Goal: Task Accomplishment & Management: Manage account settings

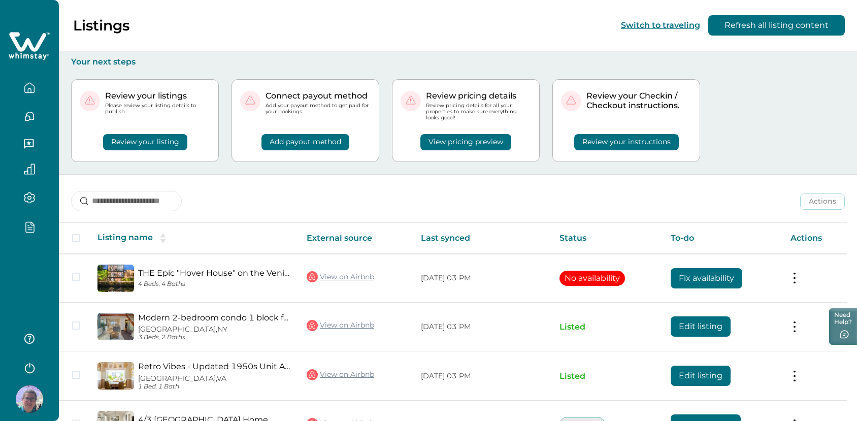
click at [30, 226] on icon "button" at bounding box center [29, 227] width 11 height 12
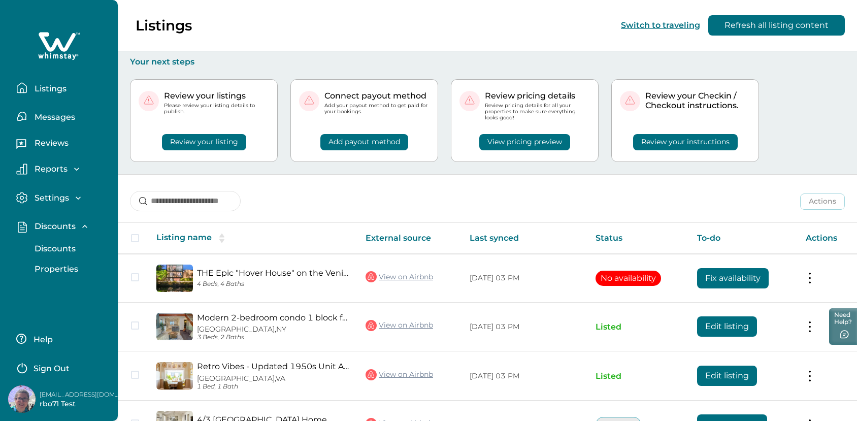
click at [57, 242] on button "Discounts" at bounding box center [69, 249] width 93 height 20
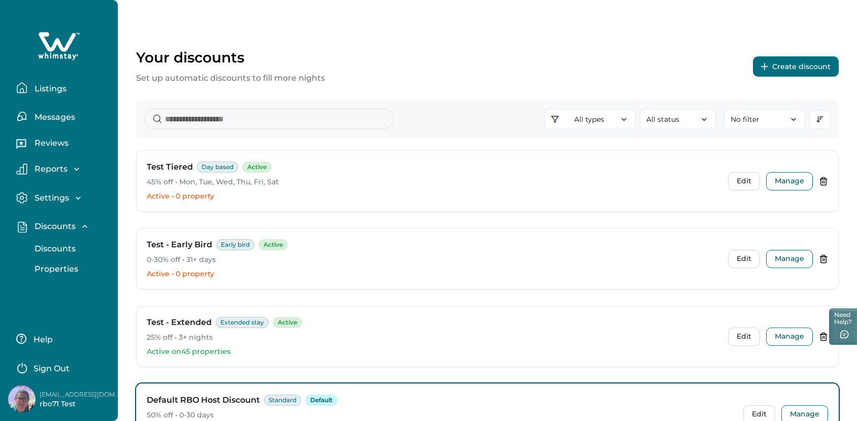
click at [783, 69] on button "Create discount" at bounding box center [796, 66] width 86 height 20
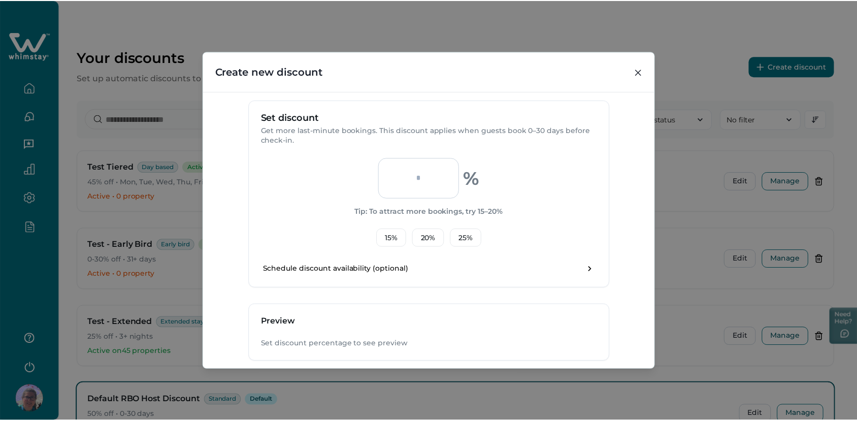
scroll to position [258, 0]
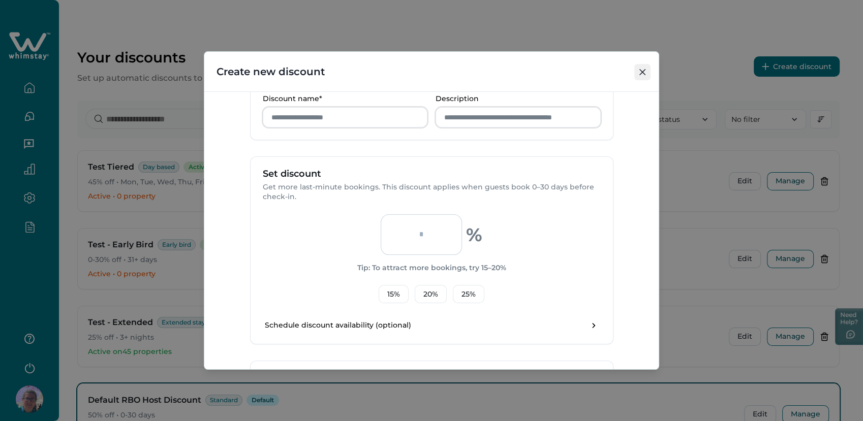
click at [640, 72] on icon "Close" at bounding box center [642, 72] width 6 height 6
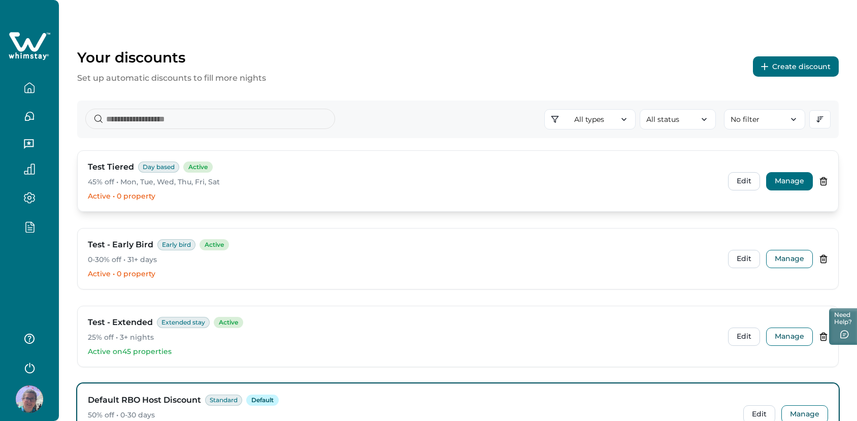
click at [784, 181] on button "Manage" at bounding box center [790, 181] width 47 height 18
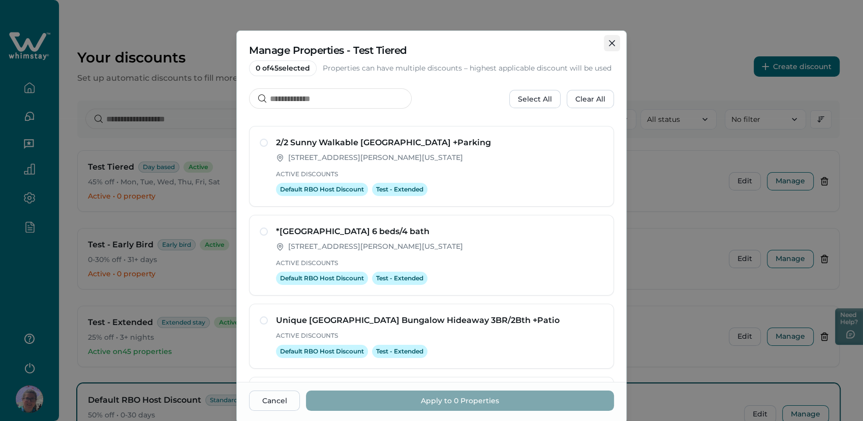
click at [609, 45] on icon "Close" at bounding box center [612, 43] width 6 height 6
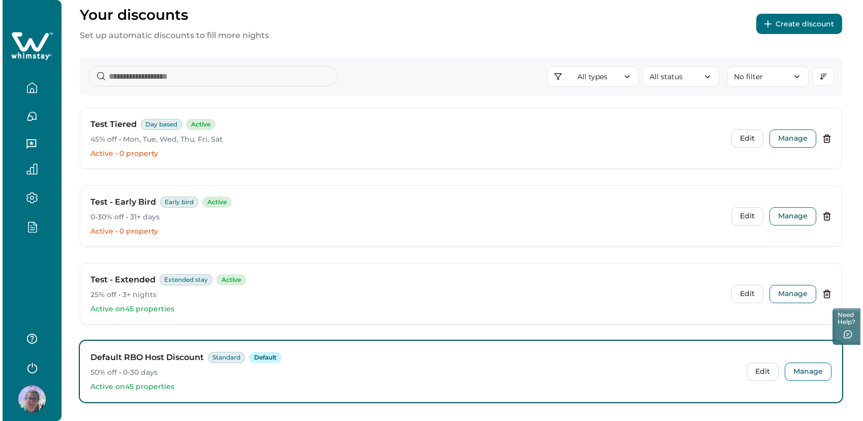
scroll to position [0, 0]
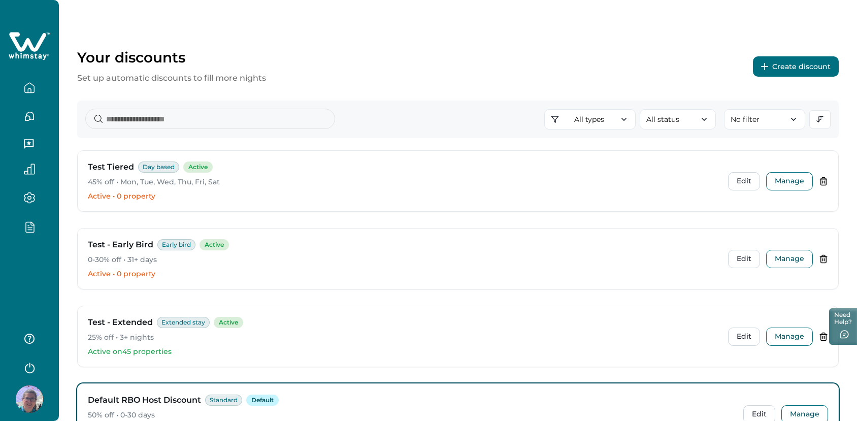
click at [783, 70] on button "Create discount" at bounding box center [796, 66] width 86 height 20
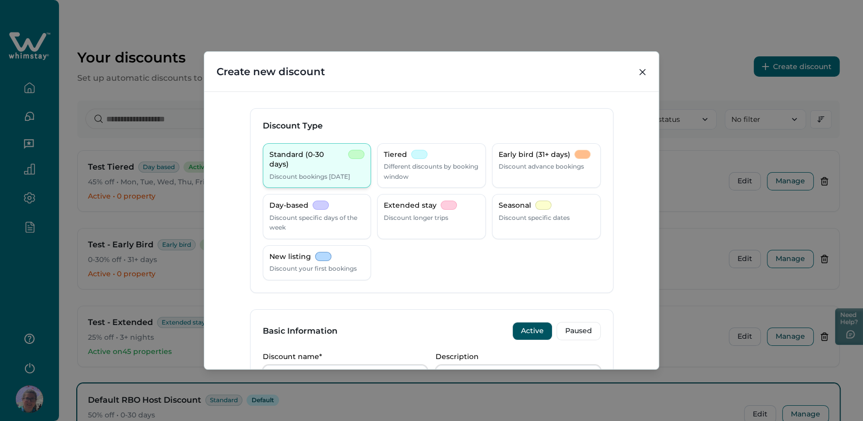
click at [294, 172] on p "Discount bookings within 30 days" at bounding box center [309, 177] width 81 height 10
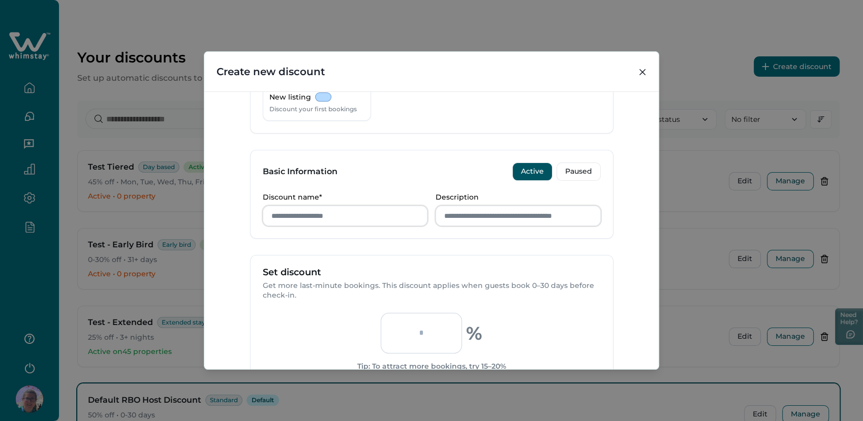
scroll to position [113, 0]
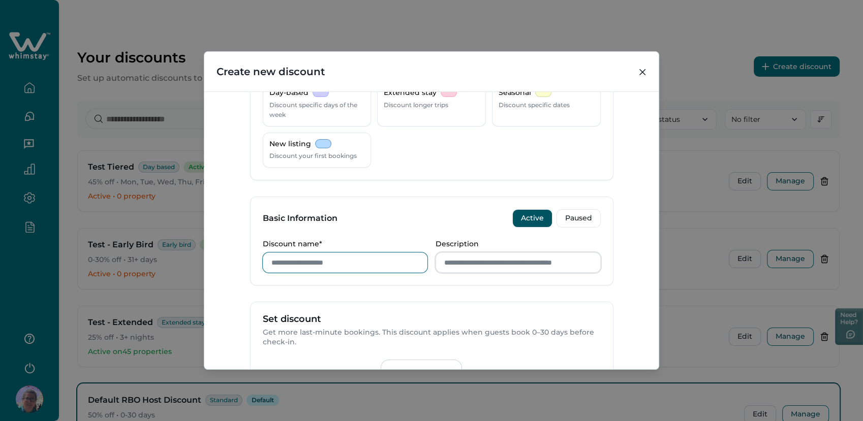
click at [288, 266] on input "Discount name*" at bounding box center [345, 262] width 165 height 20
type input "**********"
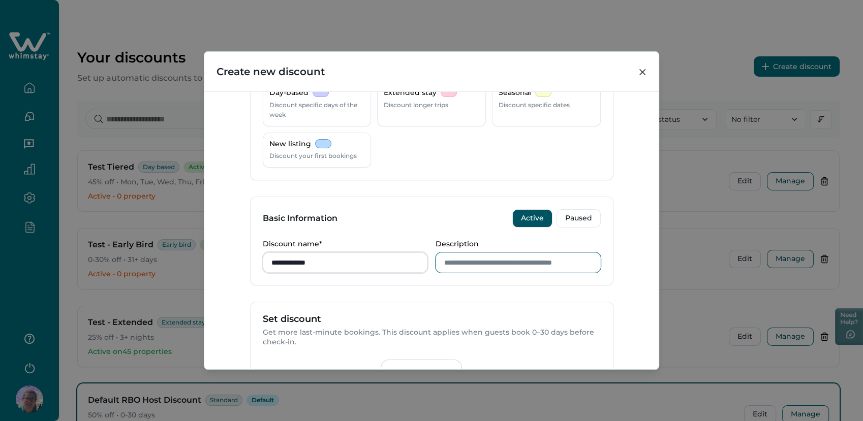
click at [461, 262] on input "Description" at bounding box center [517, 262] width 165 height 20
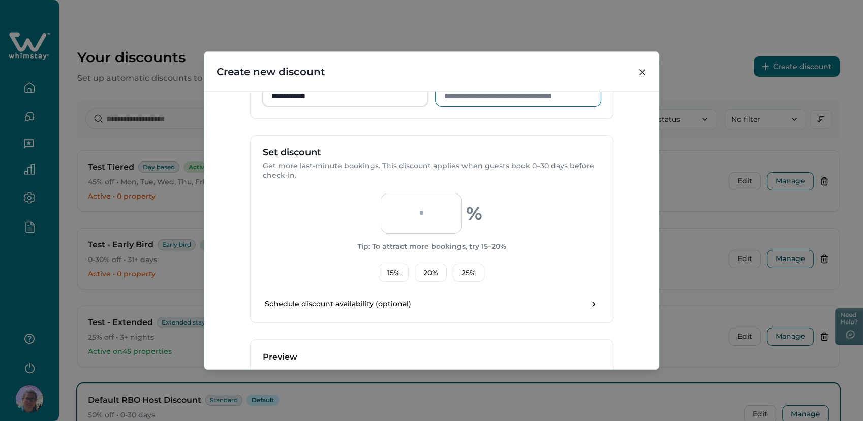
scroll to position [282, 0]
click at [412, 213] on input "number" at bounding box center [420, 210] width 81 height 41
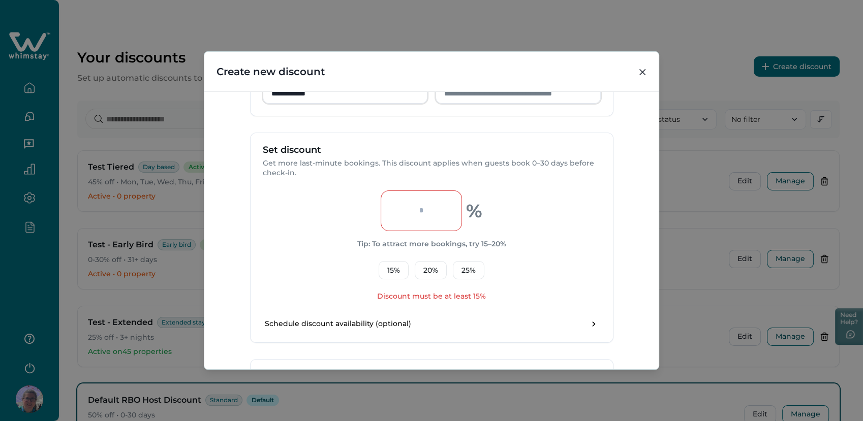
click at [541, 249] on div "** % Tip: To attract more bookings, try 15–20% 15 % 20 % 25 % Discount must be …" at bounding box center [432, 245] width 338 height 111
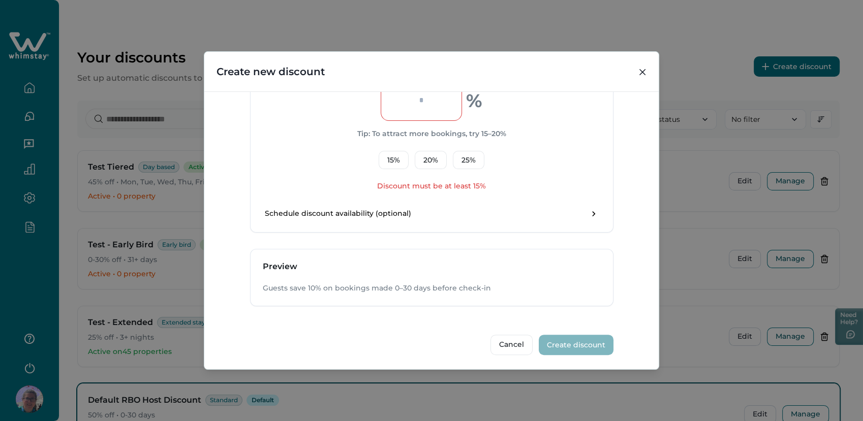
scroll to position [393, 0]
click at [378, 158] on button "15 %" at bounding box center [393, 159] width 30 height 18
type input "**"
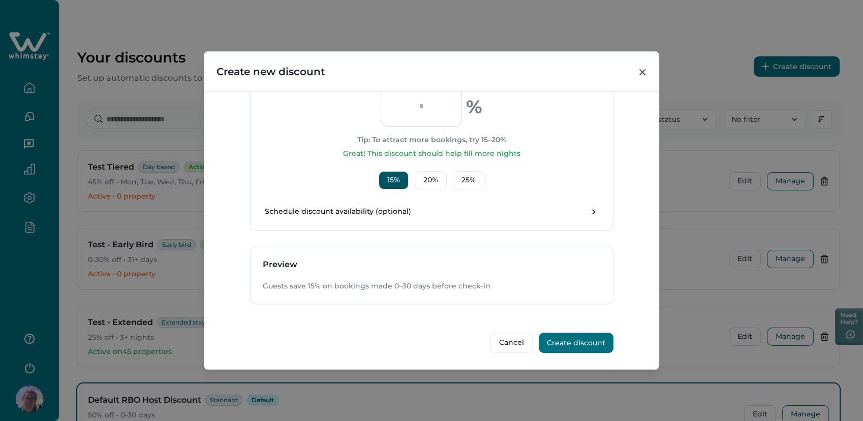
scroll to position [385, 0]
click at [614, 241] on div "**********" at bounding box center [431, 229] width 454 height 277
click at [571, 340] on button "Create discount" at bounding box center [575, 344] width 75 height 20
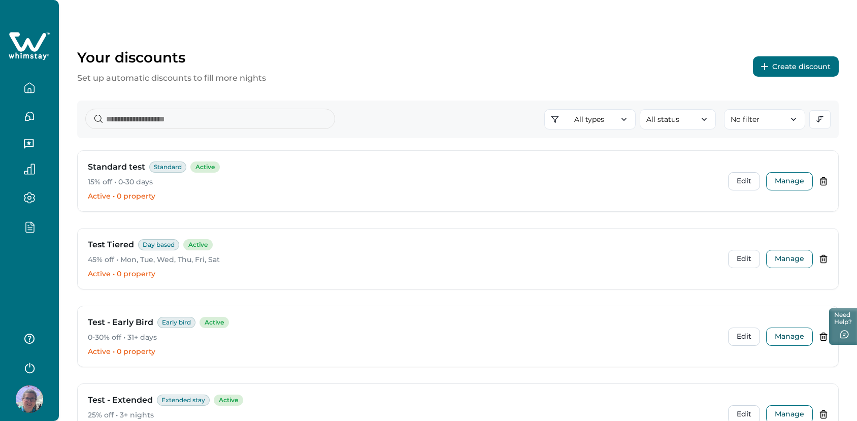
drag, startPoint x: 780, startPoint y: 52, endPoint x: 784, endPoint y: 64, distance: 12.9
click at [784, 64] on div "Your discounts Set up automatic discounts to fill more nights Create discount" at bounding box center [458, 67] width 762 height 36
click at [786, 69] on button "Create discount" at bounding box center [796, 66] width 86 height 20
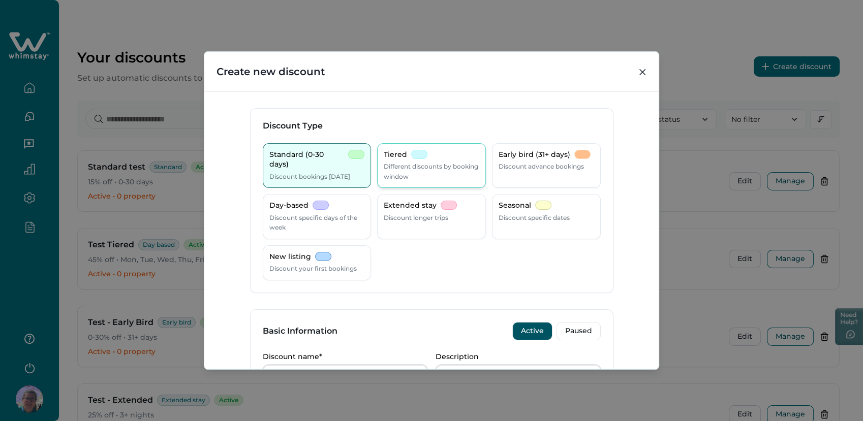
click at [427, 157] on div "Tiered Different discounts by booking window" at bounding box center [431, 166] width 95 height 32
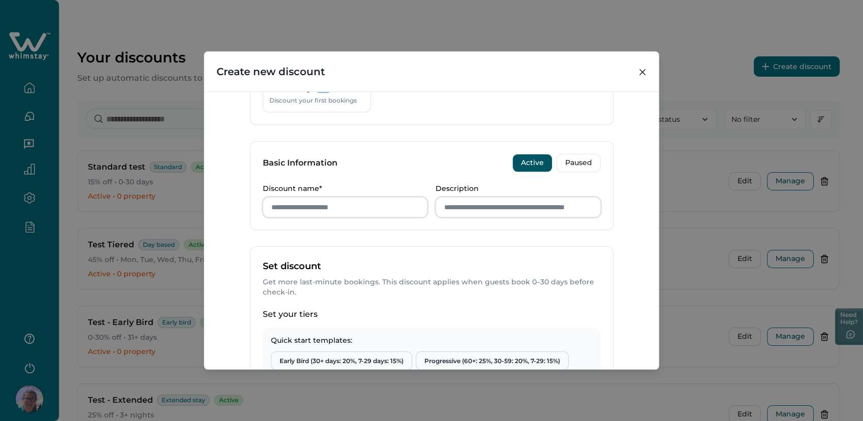
scroll to position [169, 0]
click at [292, 201] on input "Discount name*" at bounding box center [345, 206] width 165 height 20
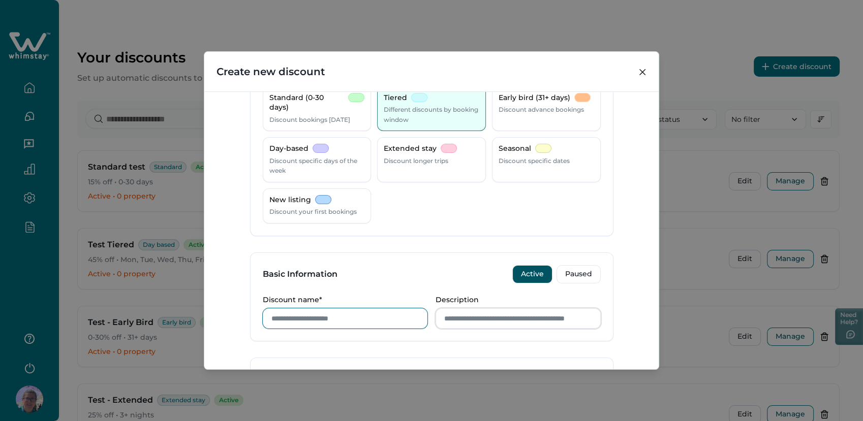
scroll to position [56, 0]
type input "**********"
click at [482, 319] on input "Description" at bounding box center [517, 319] width 165 height 20
click at [421, 259] on div "Basic Information Active Paused" at bounding box center [431, 274] width 362 height 43
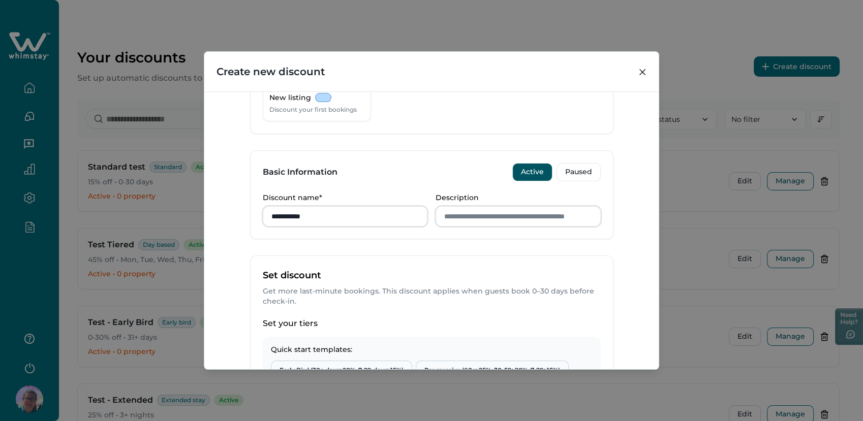
scroll to position [226, 0]
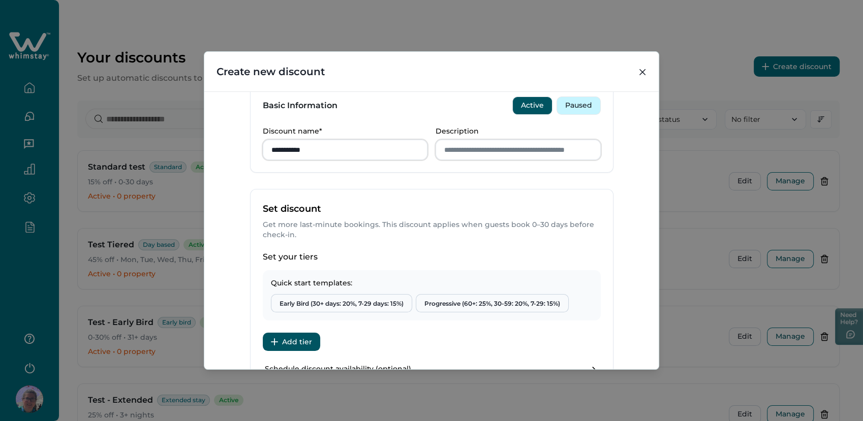
click at [569, 104] on button "Paused" at bounding box center [578, 106] width 44 height 18
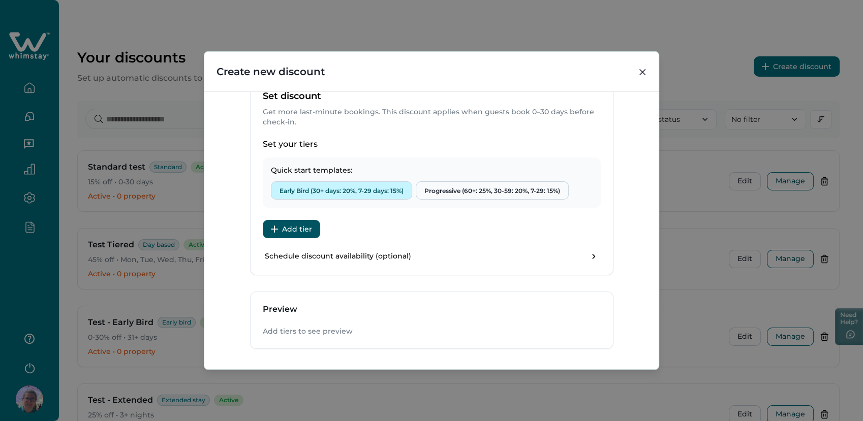
click at [349, 187] on button "Early Bird (30+ days: 20%, 7-29 days: 15%)" at bounding box center [341, 190] width 141 height 18
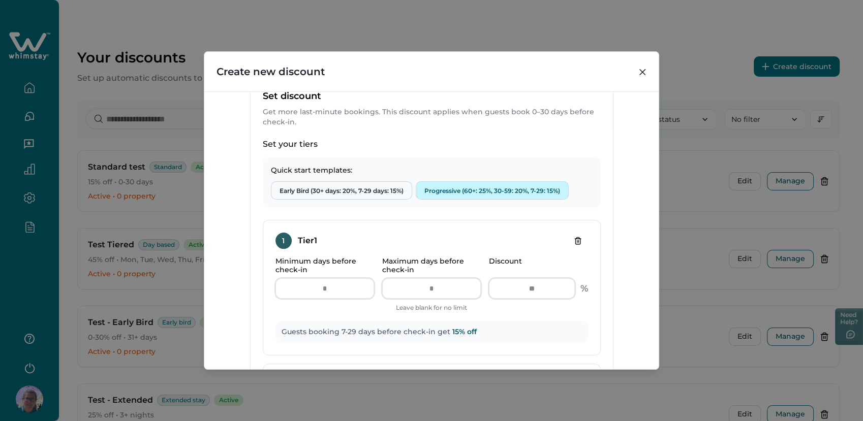
click at [493, 182] on button "Progressive (60+: 25%, 30-59: 20%, 7-29: 15%)" at bounding box center [492, 190] width 153 height 18
type input "**"
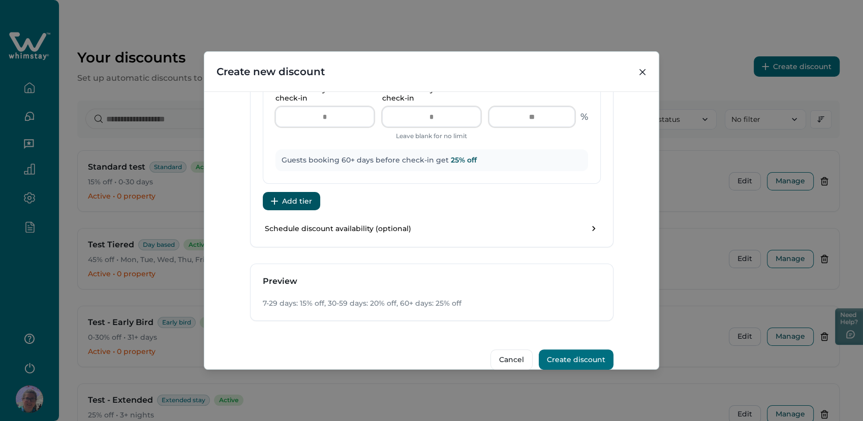
scroll to position [813, 0]
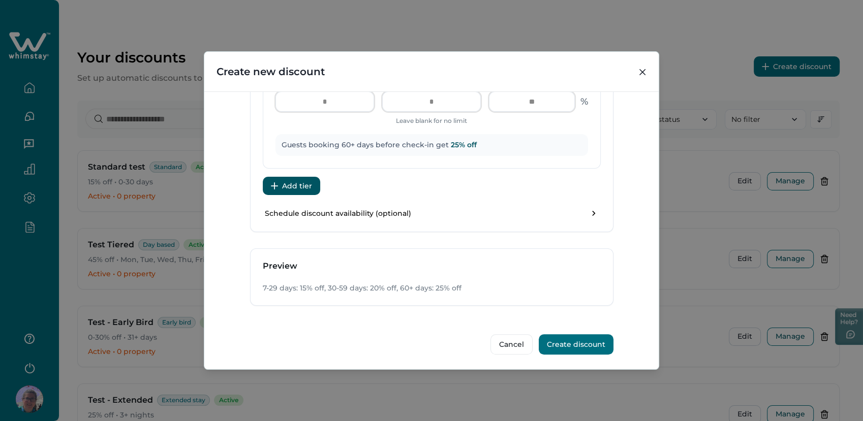
click at [569, 342] on button "Create discount" at bounding box center [575, 344] width 75 height 20
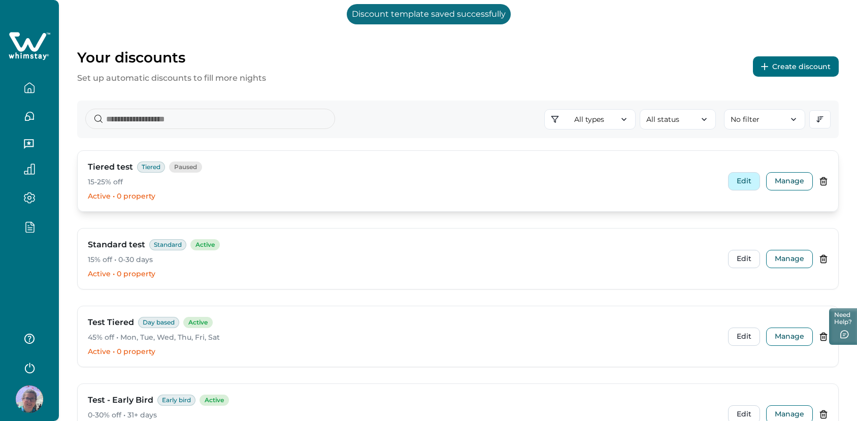
click at [742, 180] on button "Edit" at bounding box center [744, 181] width 32 height 18
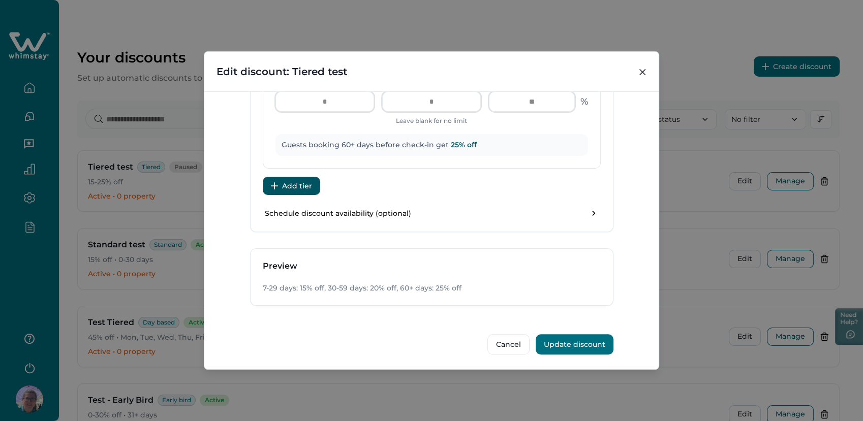
click at [581, 344] on button "Update discount" at bounding box center [574, 344] width 78 height 20
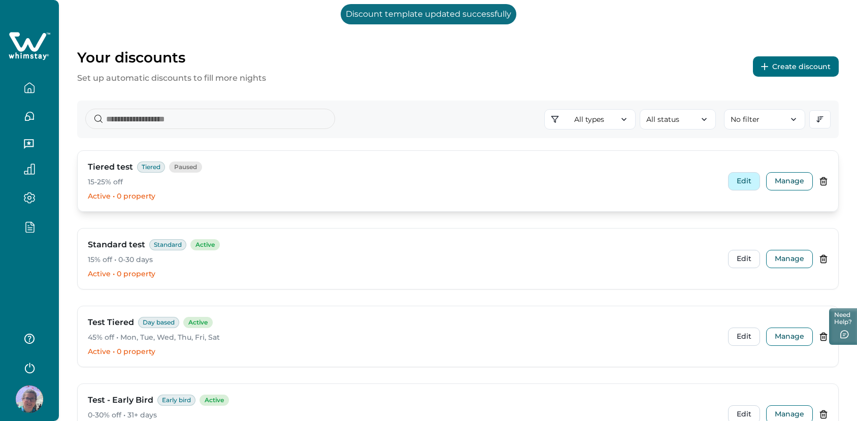
click at [749, 179] on button "Edit" at bounding box center [744, 181] width 32 height 18
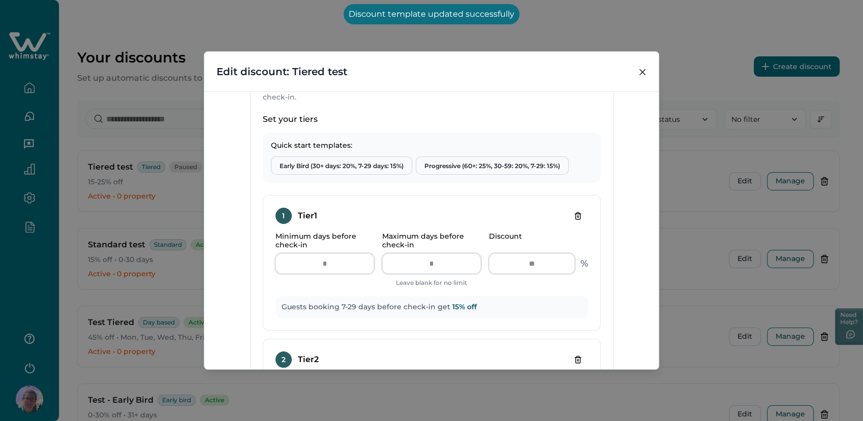
scroll to position [508, 0]
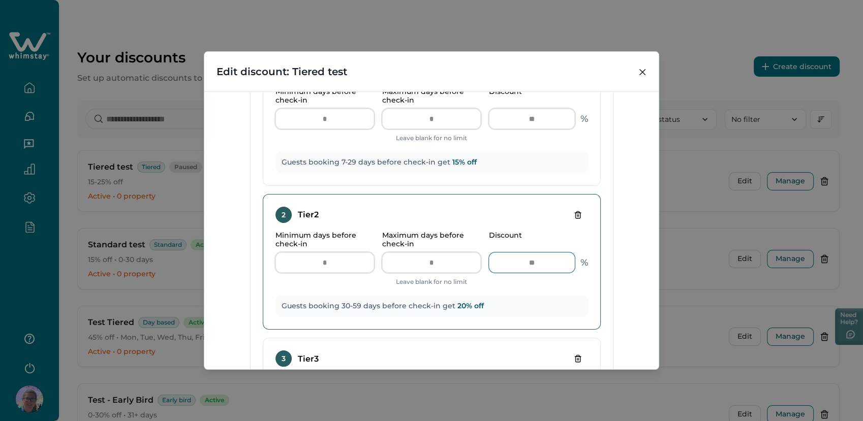
click at [536, 258] on input "**" at bounding box center [532, 262] width 86 height 20
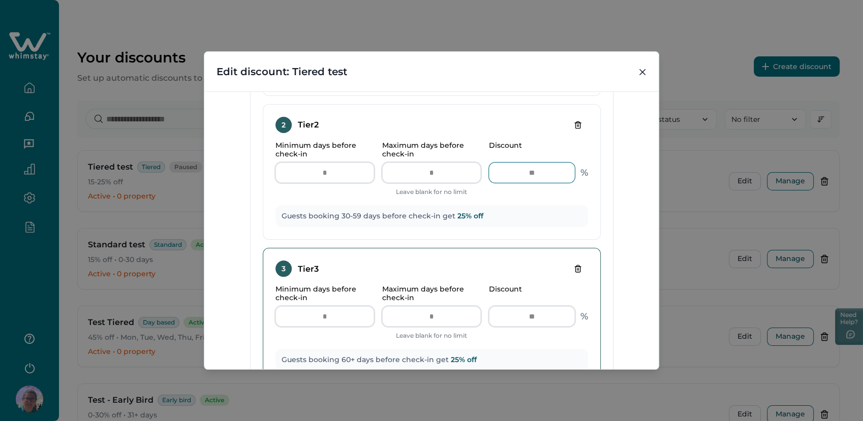
scroll to position [531, 0]
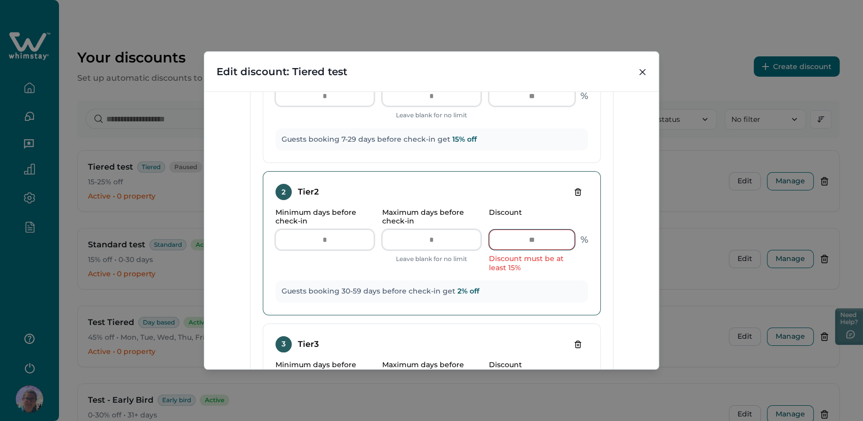
type input "**"
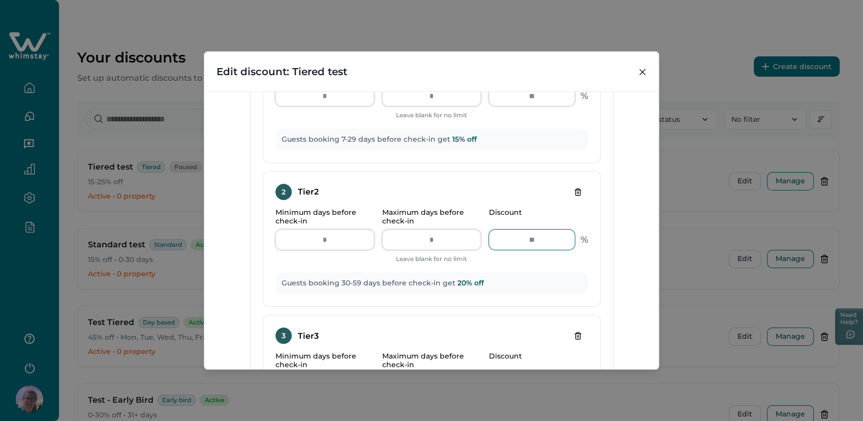
scroll to position [813, 0]
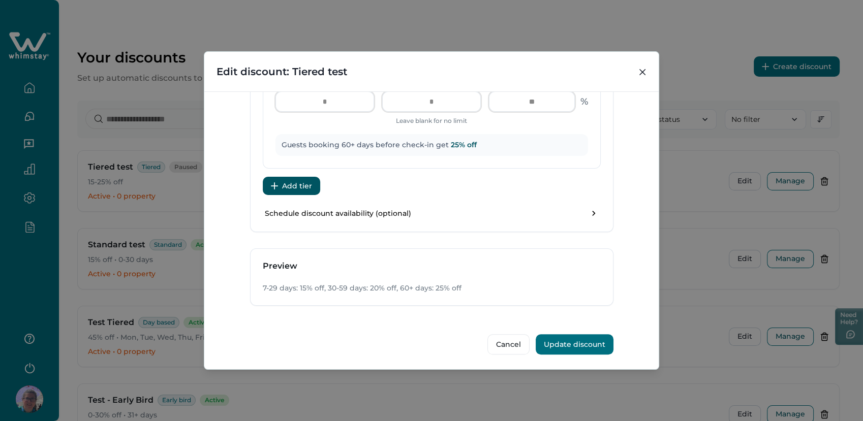
click at [565, 340] on button "Update discount" at bounding box center [574, 344] width 78 height 20
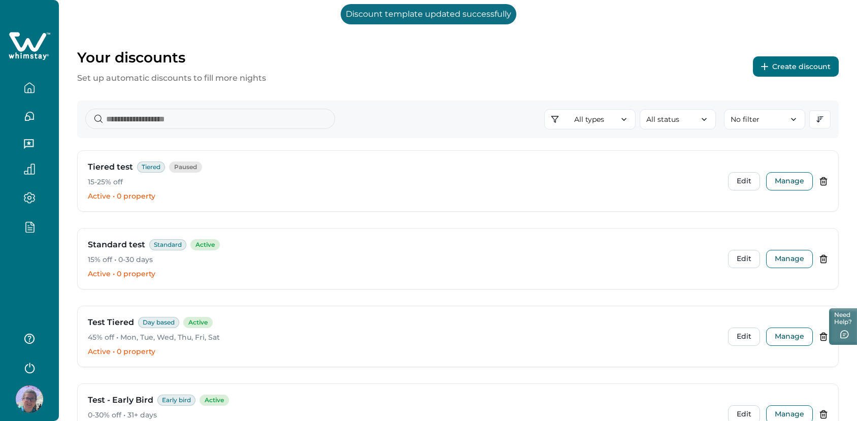
click at [787, 63] on button "Create discount" at bounding box center [796, 66] width 86 height 20
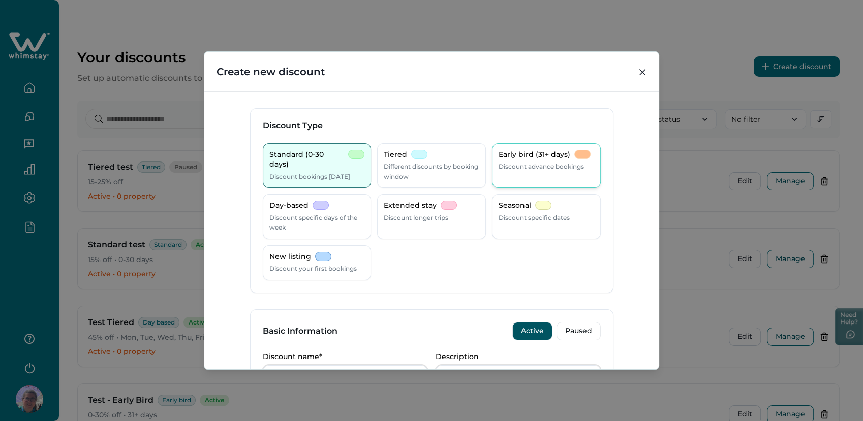
click at [553, 161] on div "Early bird (31+ days) Discount advance bookings" at bounding box center [545, 161] width 95 height 22
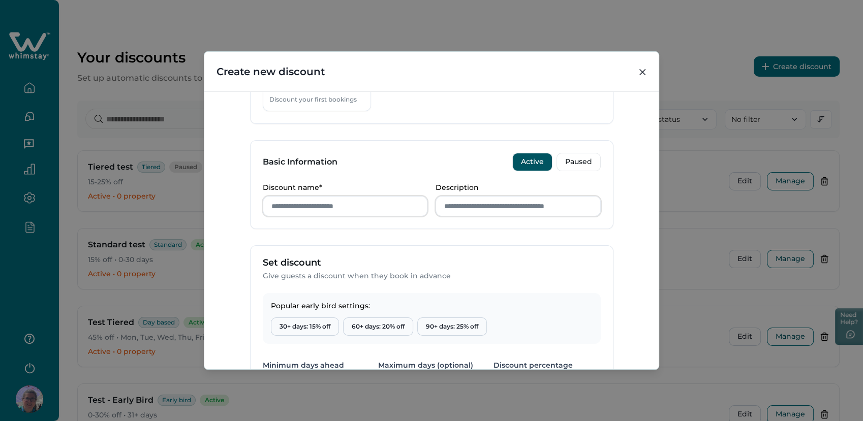
scroll to position [56, 0]
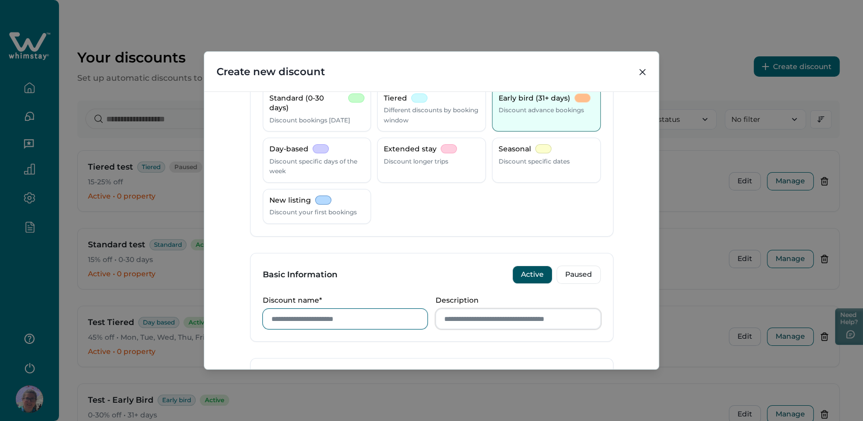
click at [294, 315] on input "Discount name*" at bounding box center [345, 319] width 165 height 20
type input "*"
type input "**********"
click at [460, 323] on input "Description" at bounding box center [517, 319] width 165 height 20
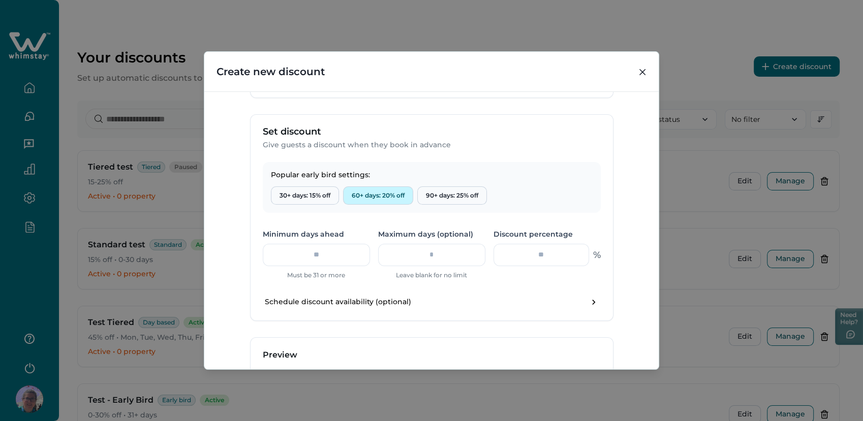
scroll to position [390, 0]
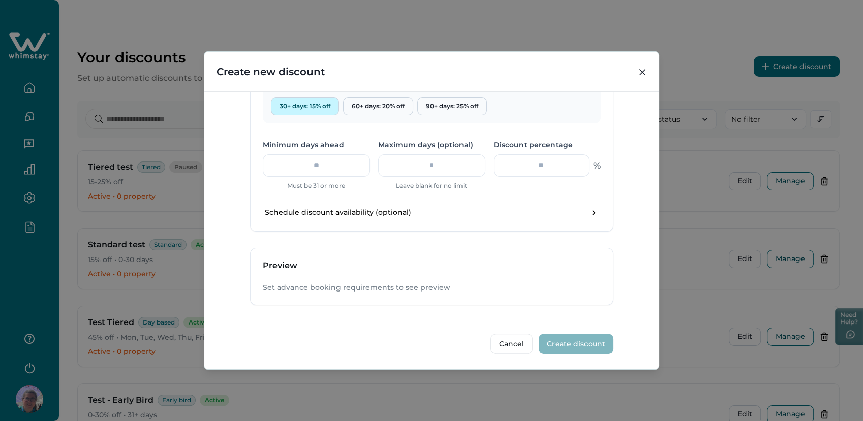
click at [292, 104] on button "30+ days: 15% off" at bounding box center [305, 106] width 68 height 18
type input "**"
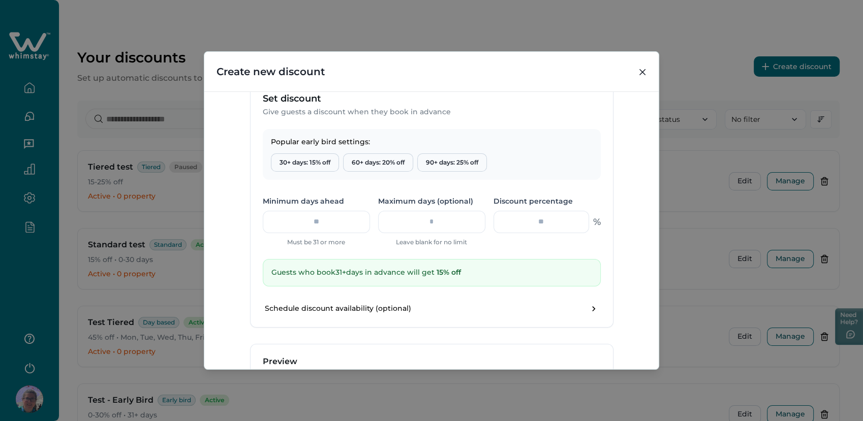
scroll to position [276, 0]
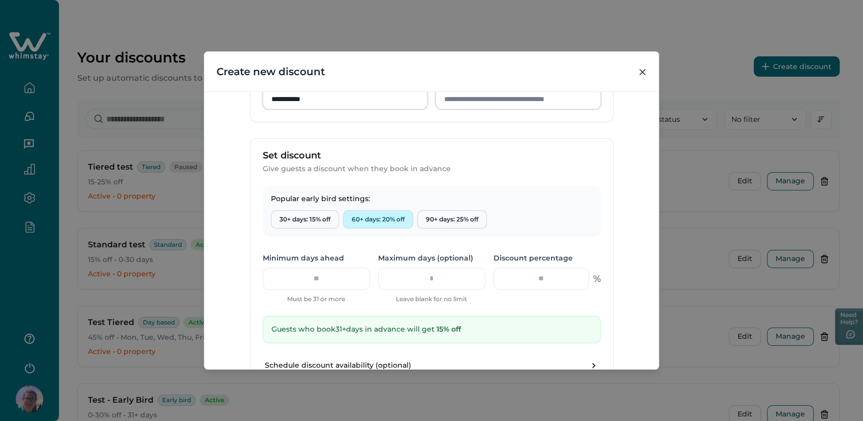
click at [358, 212] on button "60+ days: 20% off" at bounding box center [378, 219] width 70 height 18
type input "**"
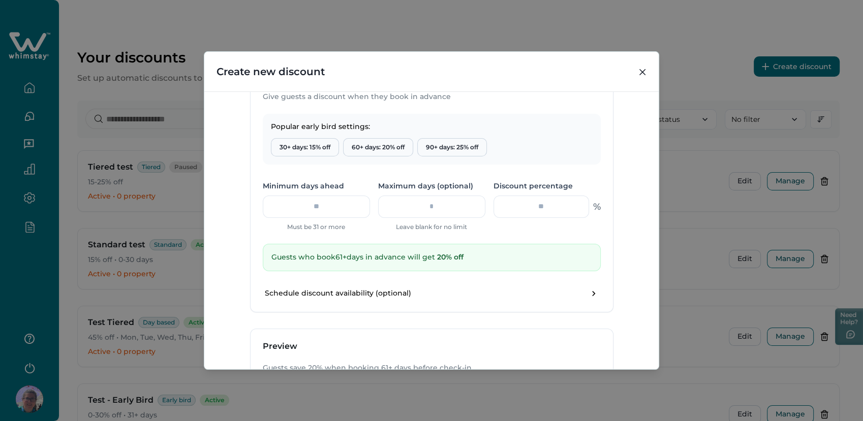
scroll to position [429, 0]
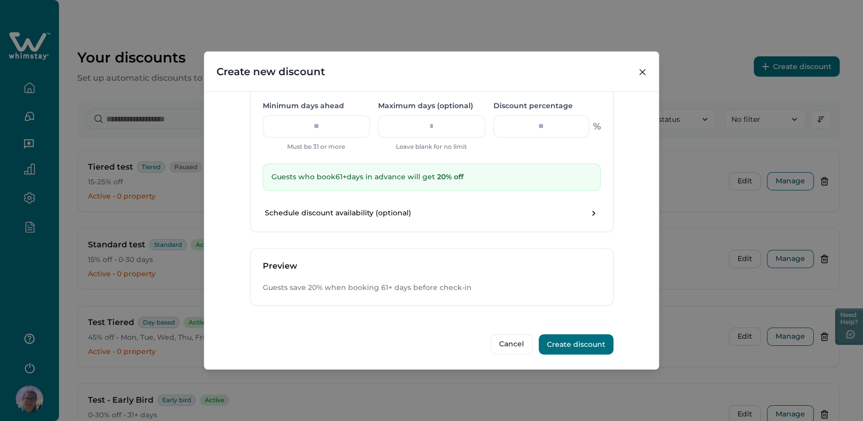
click at [574, 339] on button "Create discount" at bounding box center [575, 344] width 75 height 20
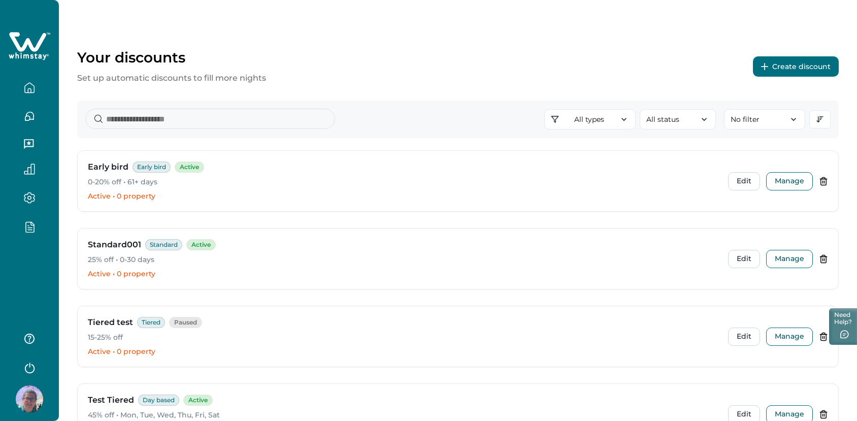
click at [801, 70] on button "Create discount" at bounding box center [796, 66] width 86 height 20
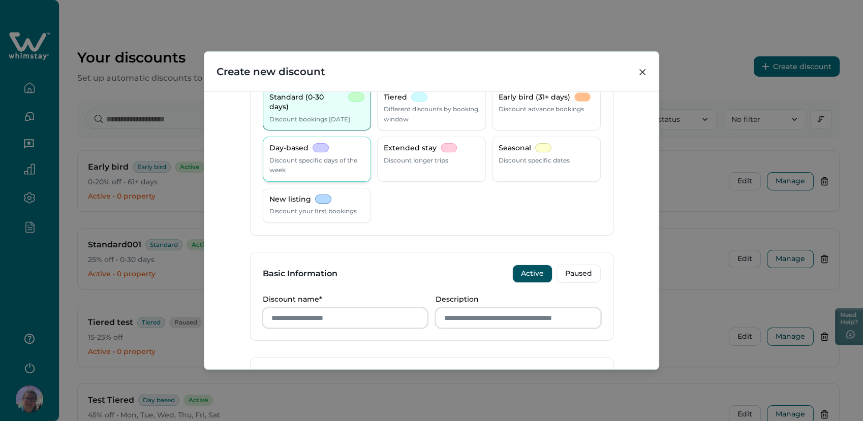
scroll to position [0, 0]
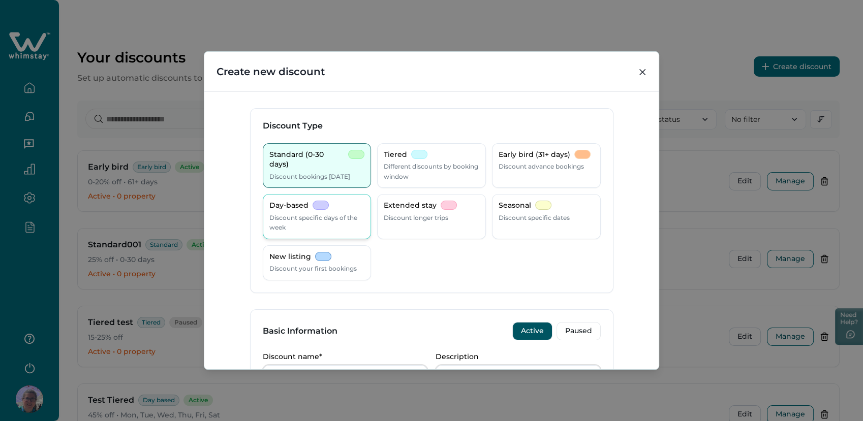
click at [286, 217] on p "Discount specific days of the week" at bounding box center [316, 223] width 95 height 20
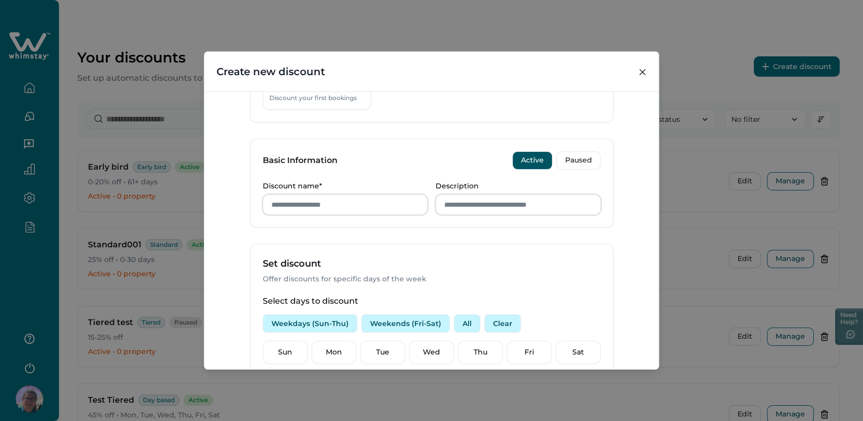
scroll to position [169, 0]
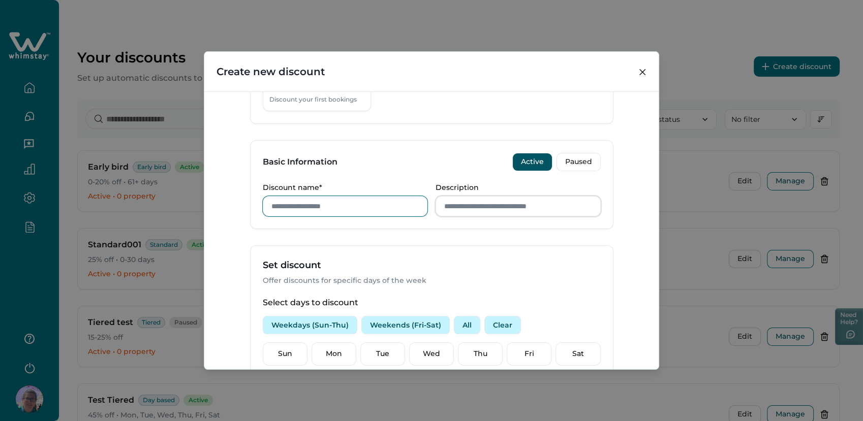
click at [300, 203] on input "Discount name*" at bounding box center [345, 206] width 165 height 20
type input "**********"
click at [498, 249] on div "Set discount Offer discounts for specific days of the week" at bounding box center [431, 272] width 362 height 52
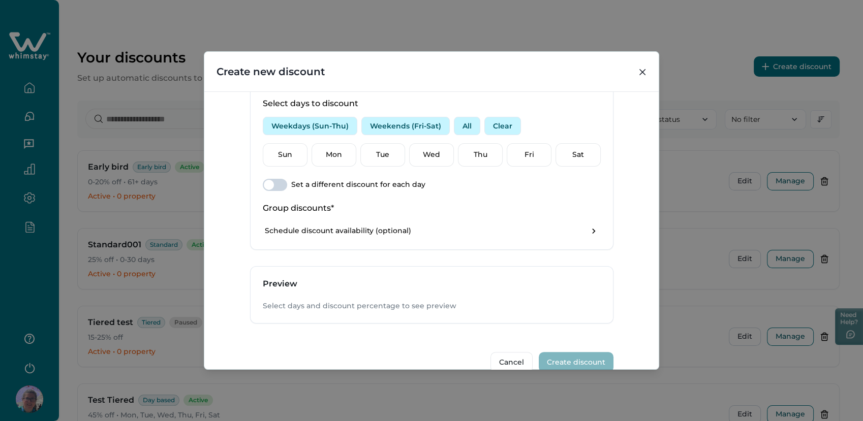
scroll to position [386, 0]
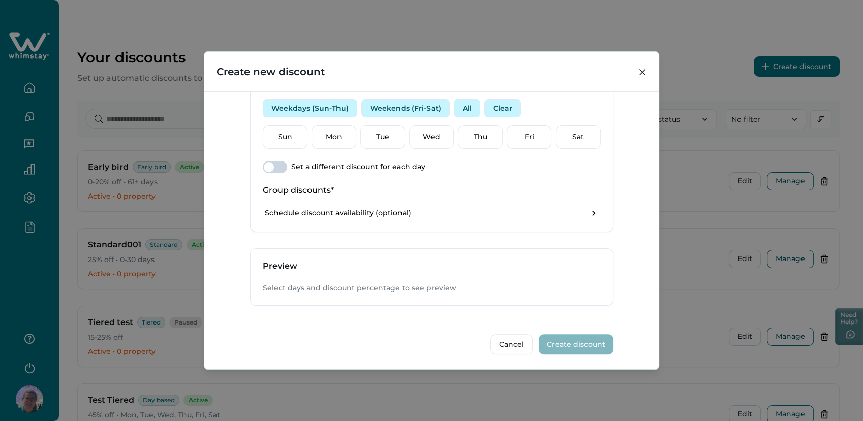
click at [305, 107] on button "Weekdays (Sun-Thu)" at bounding box center [310, 108] width 94 height 18
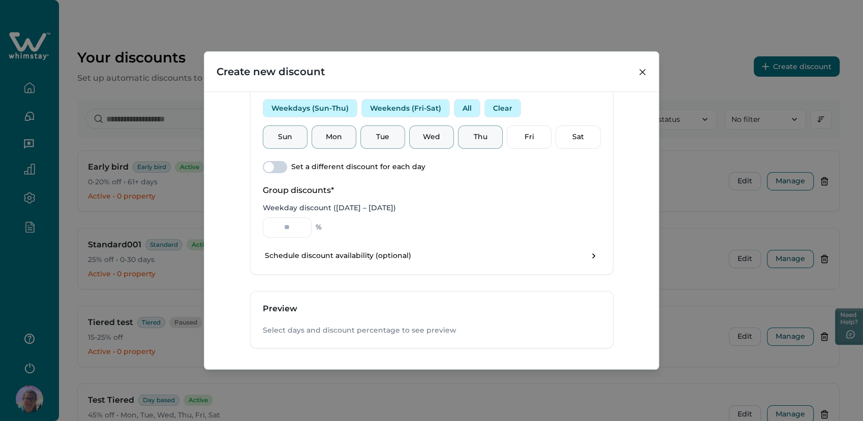
click at [282, 165] on span at bounding box center [275, 167] width 24 height 12
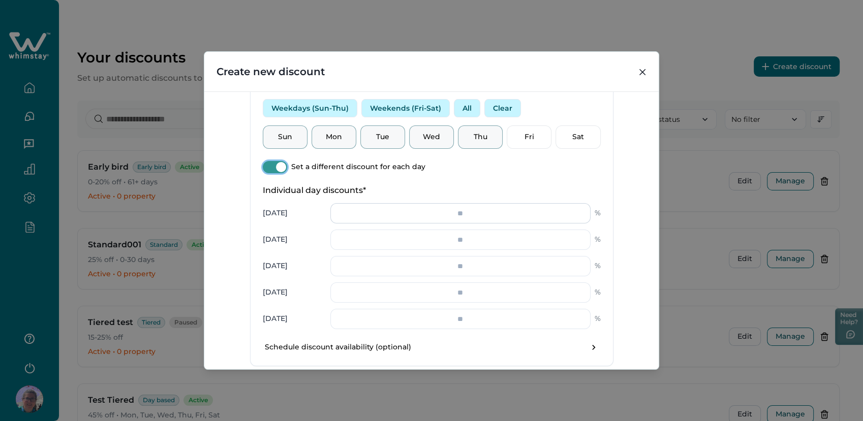
click at [463, 214] on input "number" at bounding box center [460, 213] width 260 height 20
type input "**"
click at [551, 231] on input "number" at bounding box center [460, 240] width 260 height 20
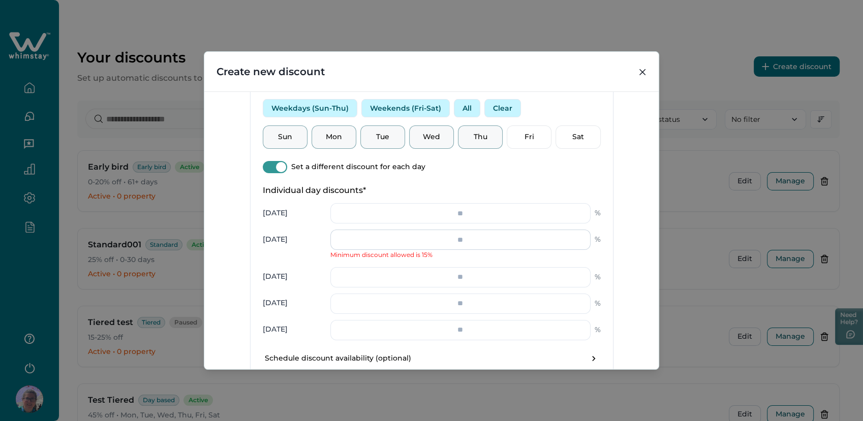
type input "*"
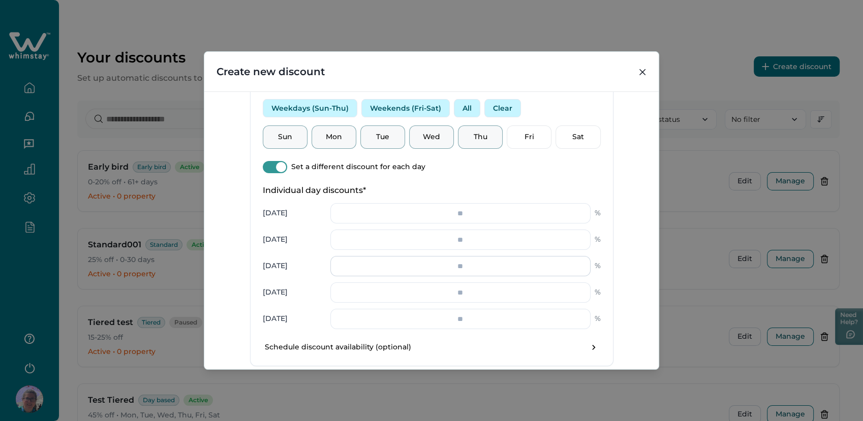
type input "**"
click at [463, 273] on input "number" at bounding box center [460, 266] width 260 height 20
type input "**"
click at [455, 288] on input "number" at bounding box center [460, 292] width 260 height 20
type input "**"
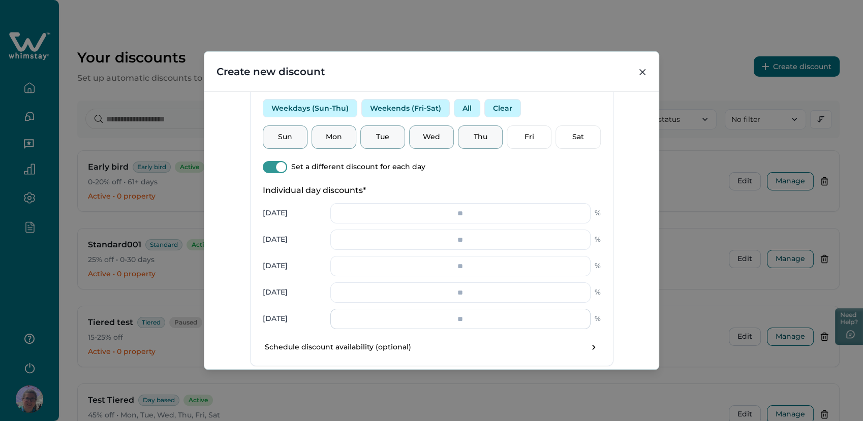
click at [471, 313] on input "number" at bounding box center [460, 319] width 260 height 20
type input "**"
click at [618, 287] on div "**********" at bounding box center [431, 229] width 454 height 277
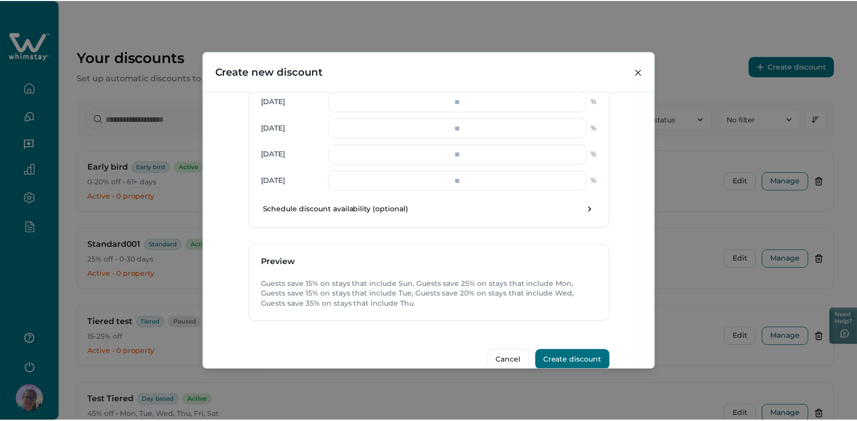
scroll to position [540, 0]
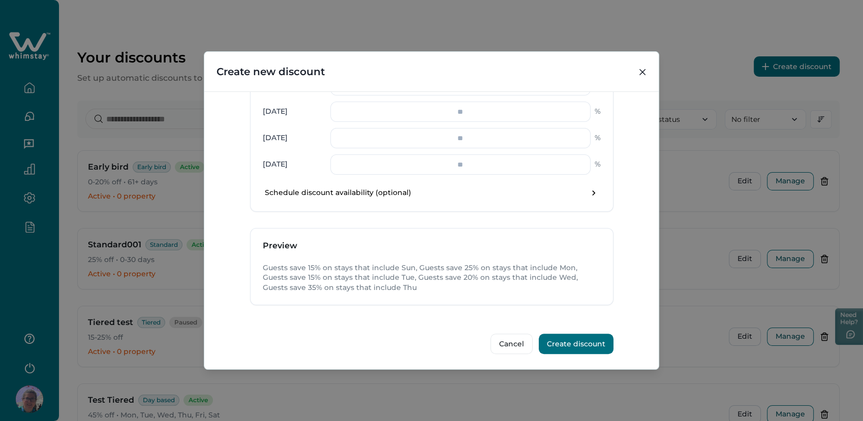
click at [589, 339] on button "Create discount" at bounding box center [575, 344] width 75 height 20
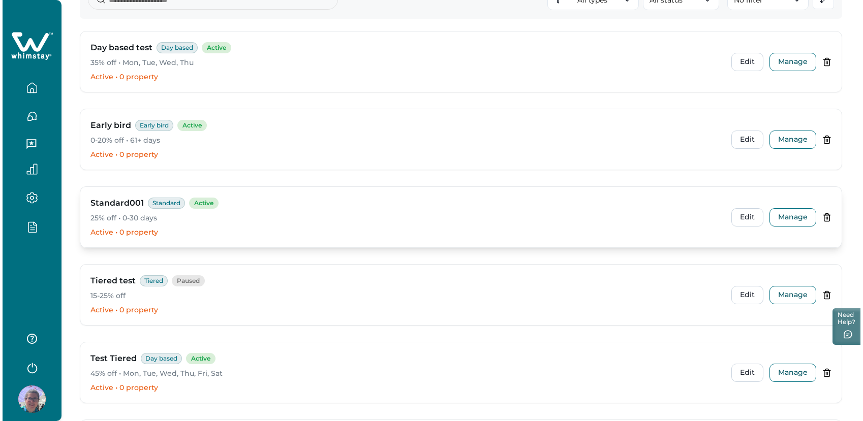
scroll to position [113, 0]
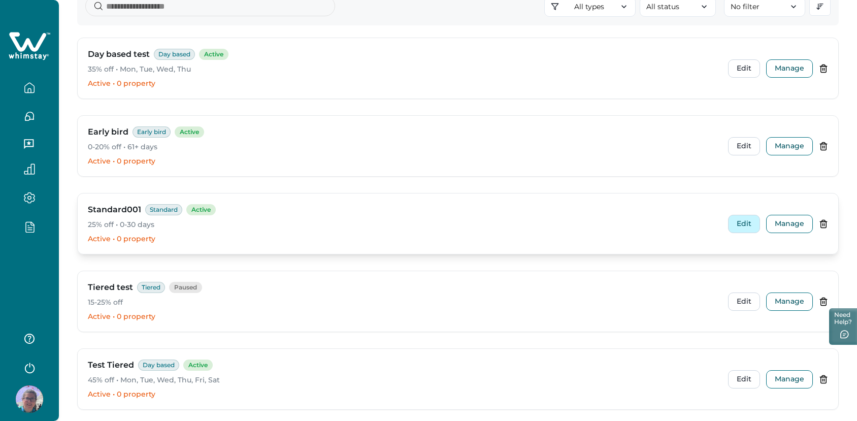
click at [750, 222] on button "Edit" at bounding box center [744, 224] width 32 height 18
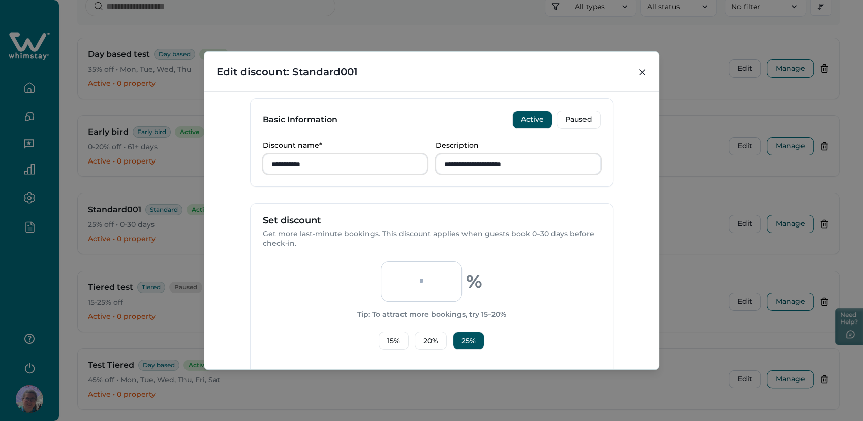
scroll to position [89, 0]
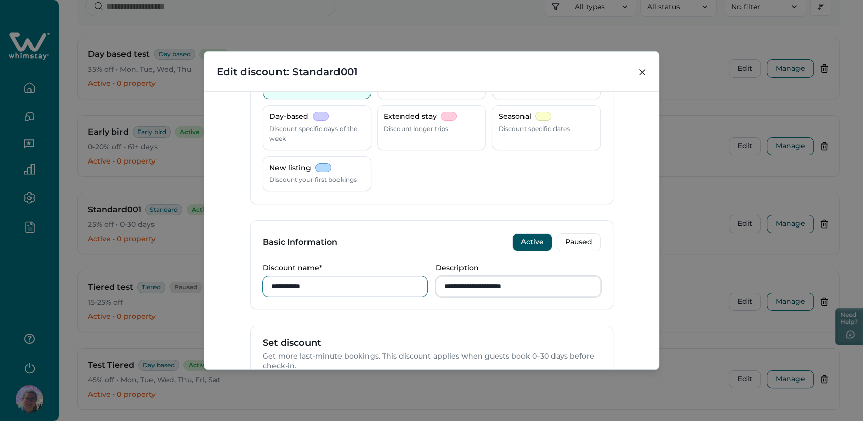
click at [328, 288] on input "**********" at bounding box center [345, 286] width 165 height 20
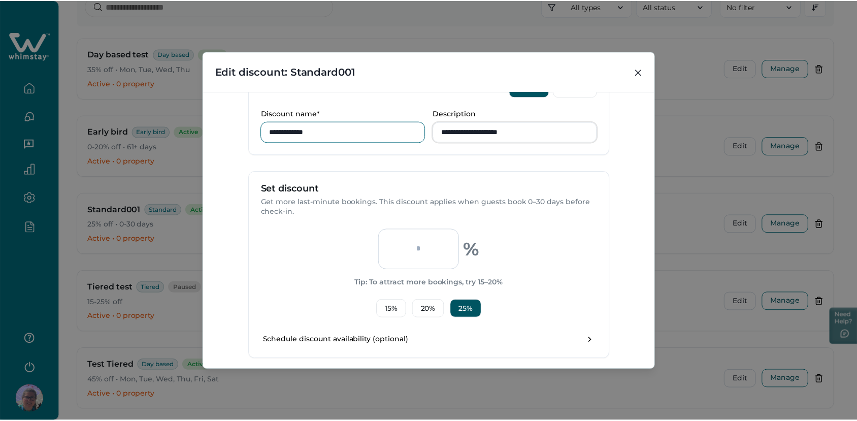
scroll to position [371, 0]
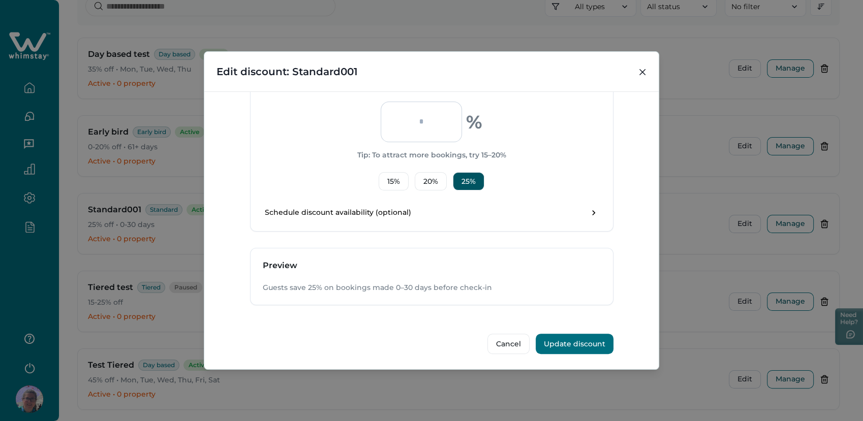
type input "**********"
click at [565, 344] on button "Update discount" at bounding box center [574, 344] width 78 height 20
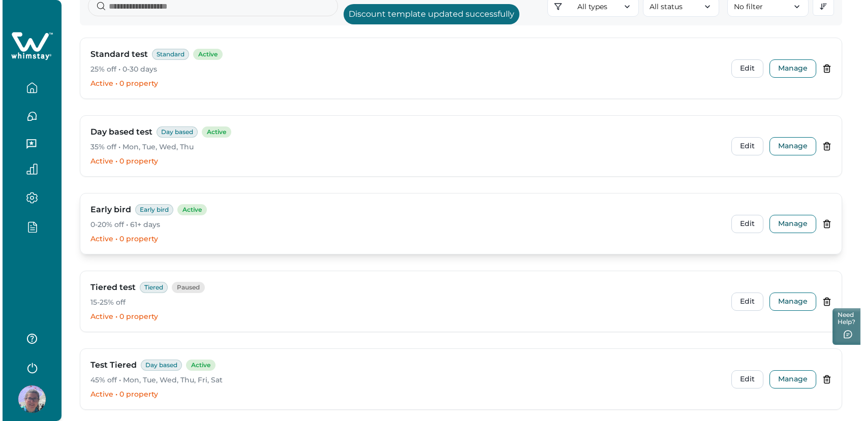
scroll to position [0, 0]
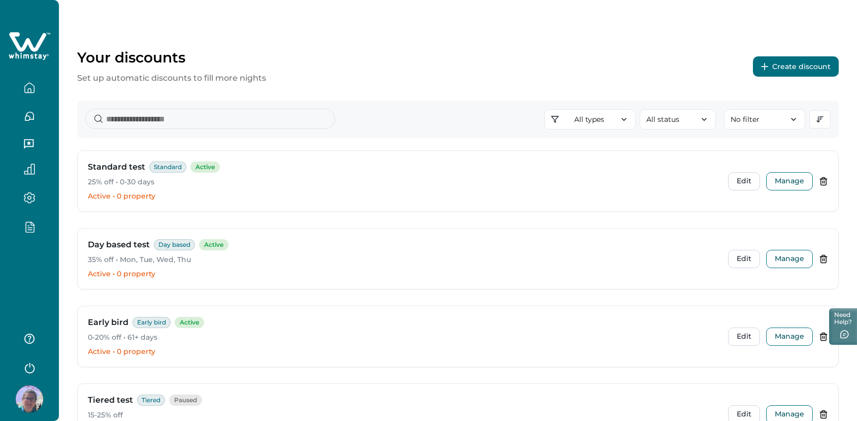
click at [790, 67] on button "Create discount" at bounding box center [796, 66] width 86 height 20
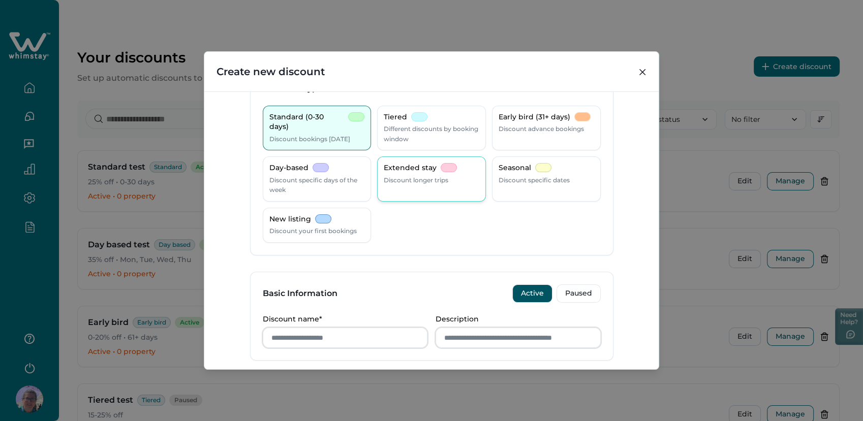
scroll to position [56, 0]
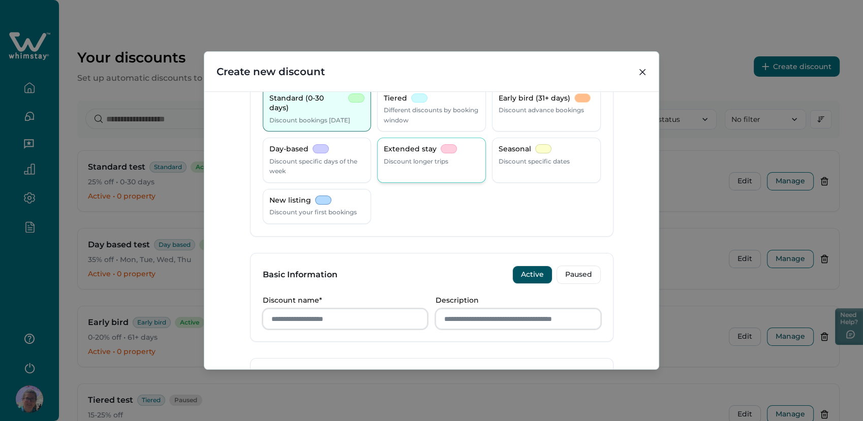
click at [423, 139] on div "Extended stay Discount longer trips" at bounding box center [431, 160] width 109 height 45
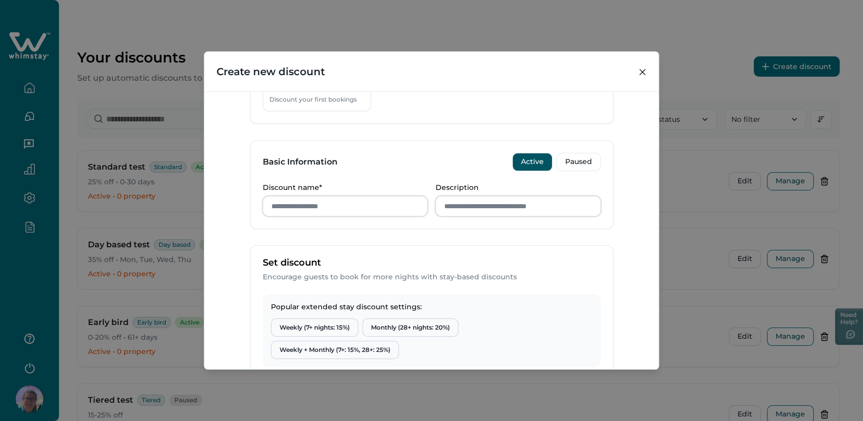
scroll to position [113, 0]
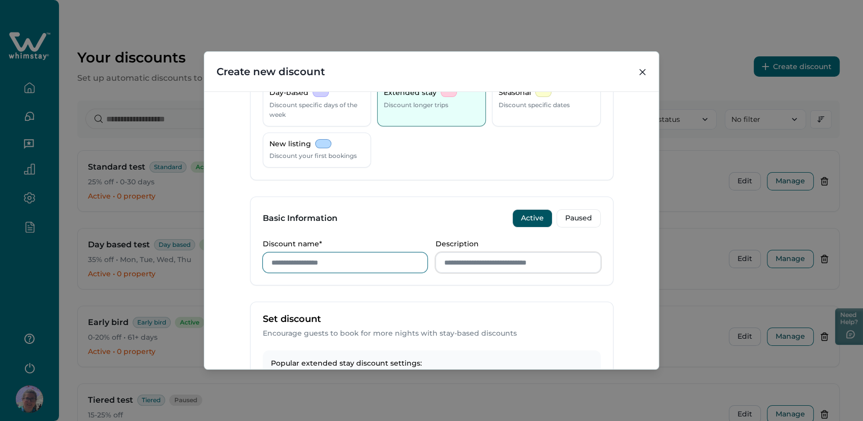
click at [308, 266] on input "Discount name*" at bounding box center [345, 262] width 165 height 20
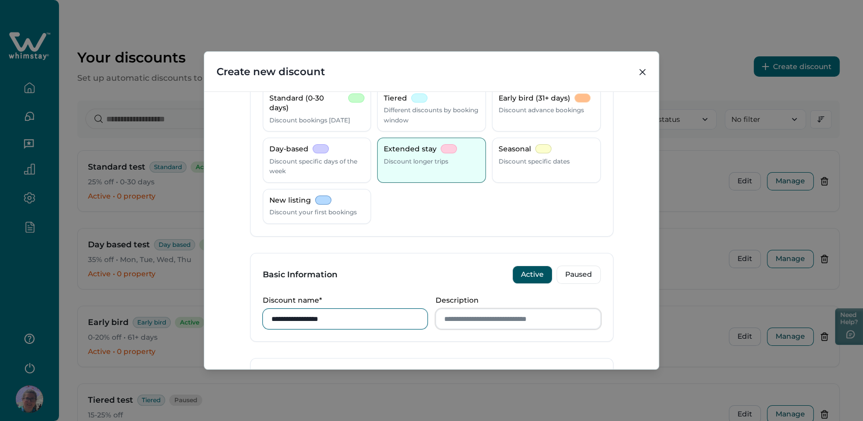
type input "**********"
drag, startPoint x: 387, startPoint y: 271, endPoint x: 405, endPoint y: 290, distance: 25.9
click at [387, 274] on div "Basic Information Active Paused" at bounding box center [431, 274] width 362 height 43
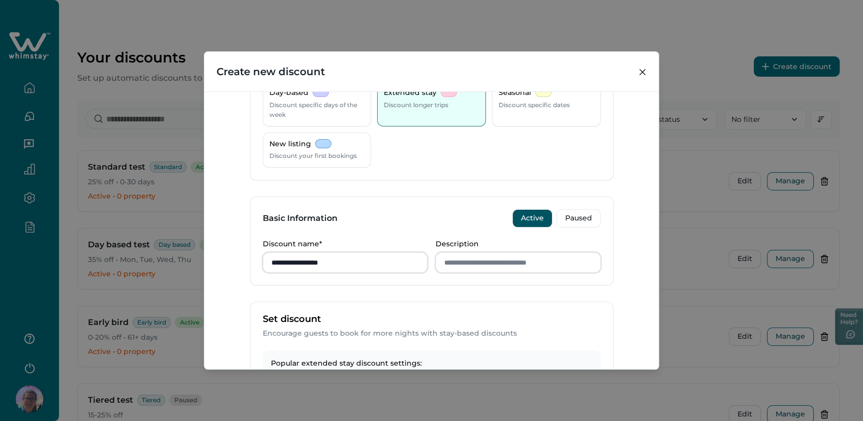
scroll to position [338, 0]
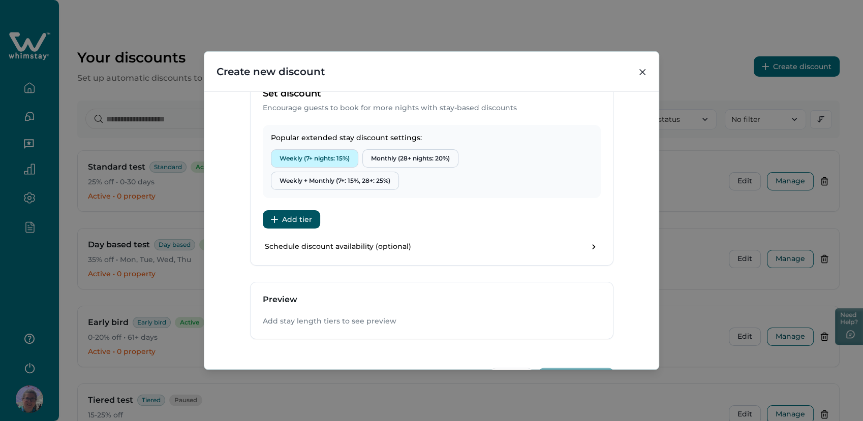
click at [310, 154] on button "Weekly (7+ nights: 15%)" at bounding box center [314, 158] width 87 height 18
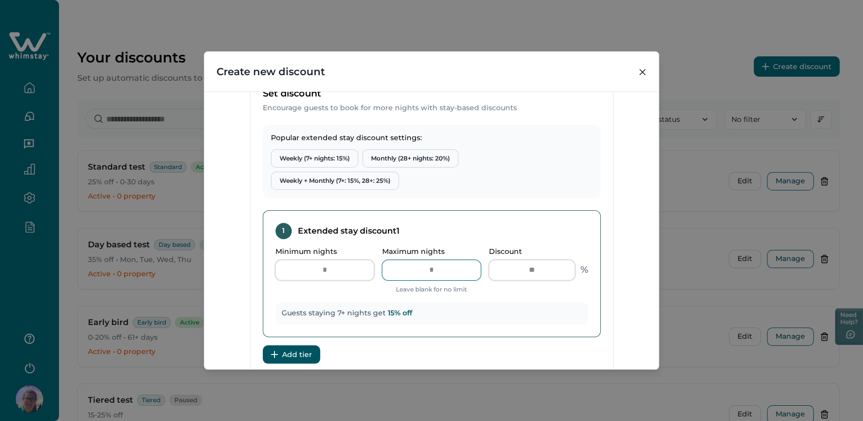
click at [443, 265] on input "Maximum nights" at bounding box center [431, 270] width 99 height 20
type input "**"
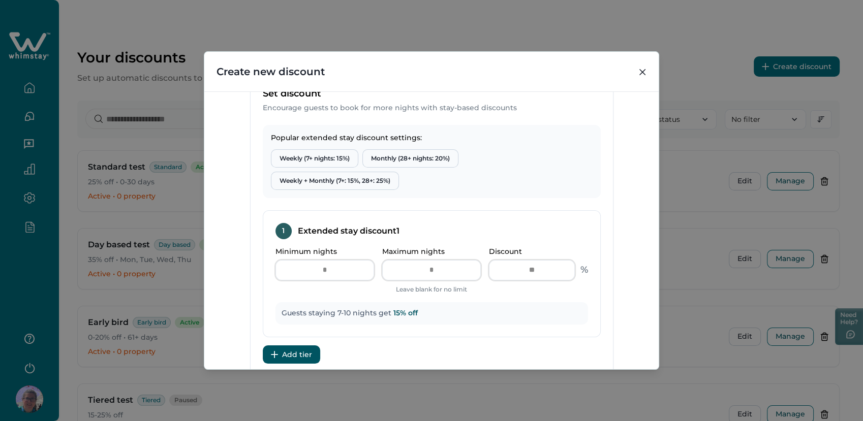
drag, startPoint x: 454, startPoint y: 216, endPoint x: 457, endPoint y: 208, distance: 8.2
click at [455, 215] on div "1 Extended stay discount 1 Minimum nights * Maximum nights ** Leave blank for n…" at bounding box center [432, 273] width 338 height 127
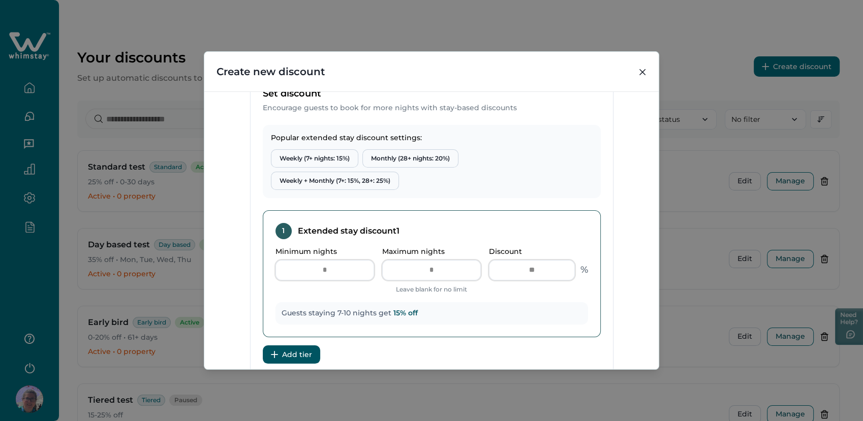
scroll to position [507, 0]
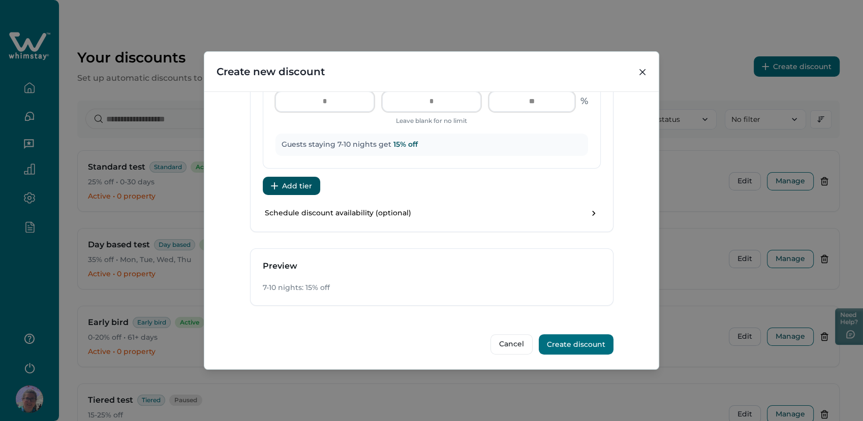
click at [578, 339] on button "Create discount" at bounding box center [575, 344] width 75 height 20
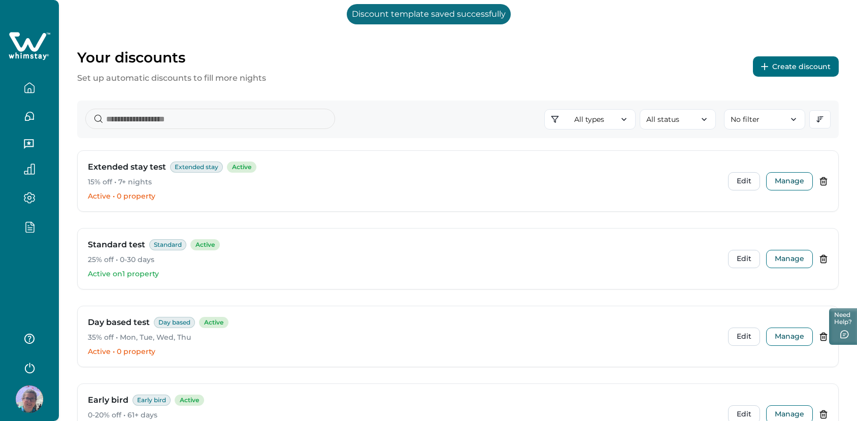
click at [809, 55] on div "Your discounts Set up automatic discounts to fill more nights Create discount" at bounding box center [458, 67] width 762 height 36
click at [809, 63] on button "Create discount" at bounding box center [796, 66] width 86 height 20
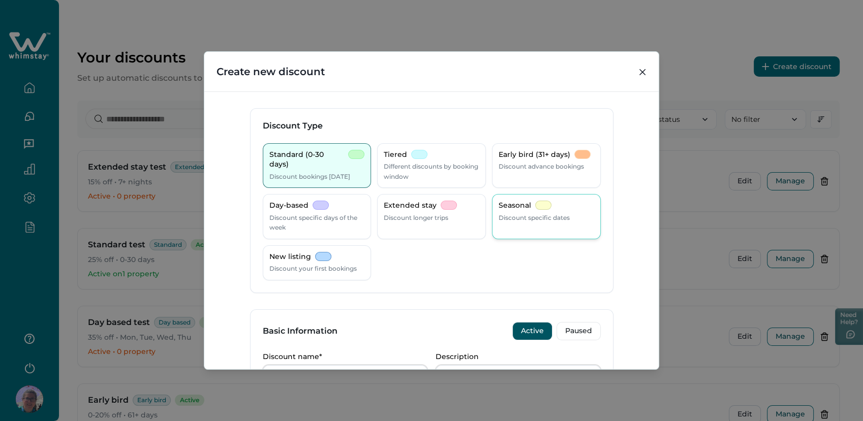
click at [527, 203] on p "Seasonal" at bounding box center [514, 206] width 33 height 10
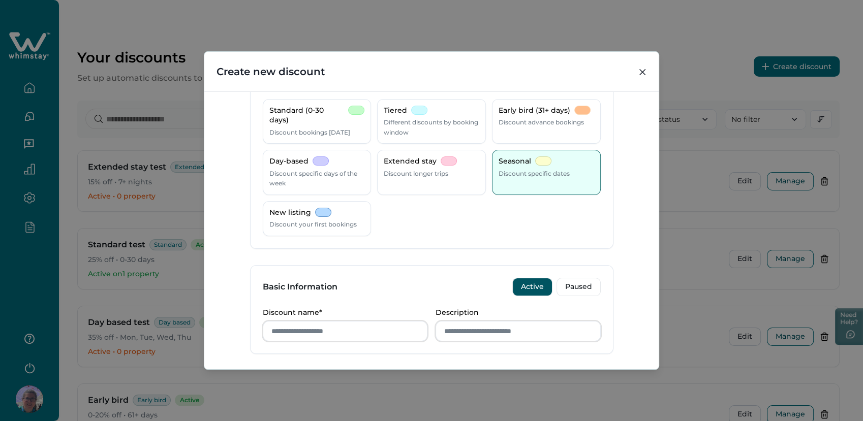
scroll to position [113, 0]
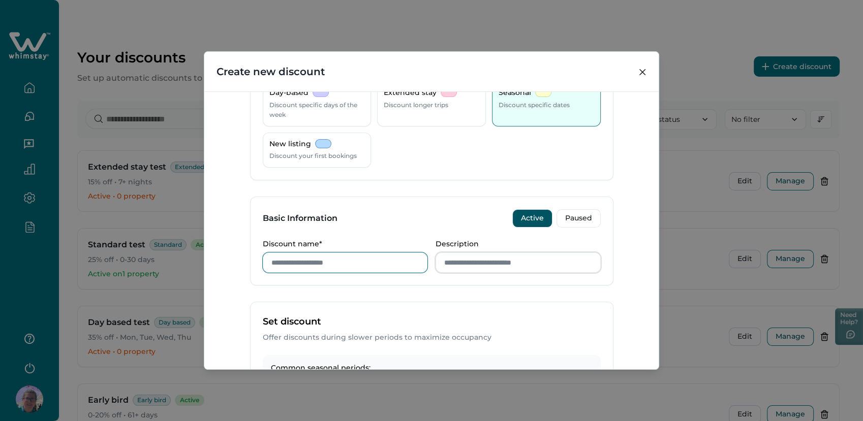
click at [288, 259] on input "Discount name*" at bounding box center [345, 262] width 165 height 20
type input "**********"
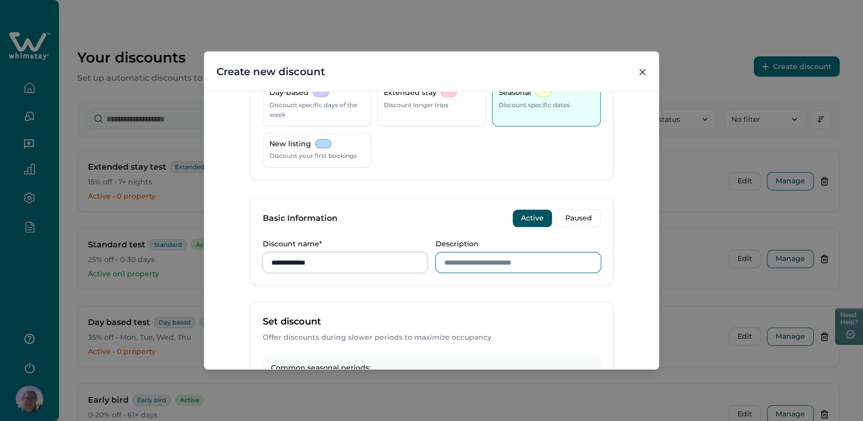
click at [480, 263] on input "Description" at bounding box center [517, 262] width 165 height 20
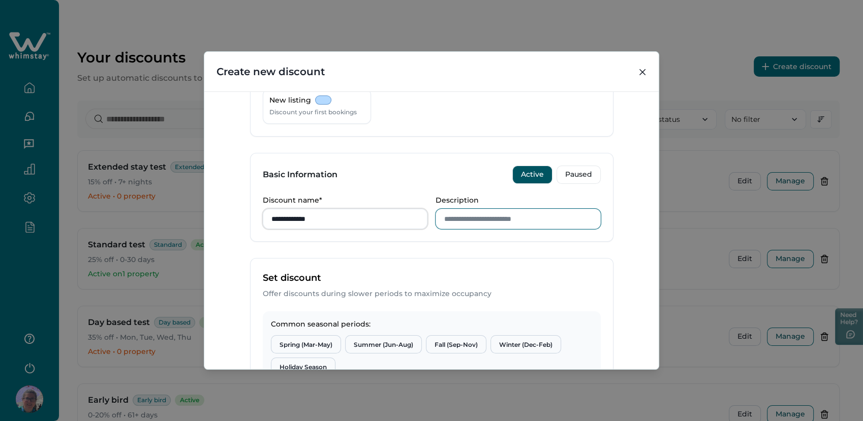
scroll to position [282, 0]
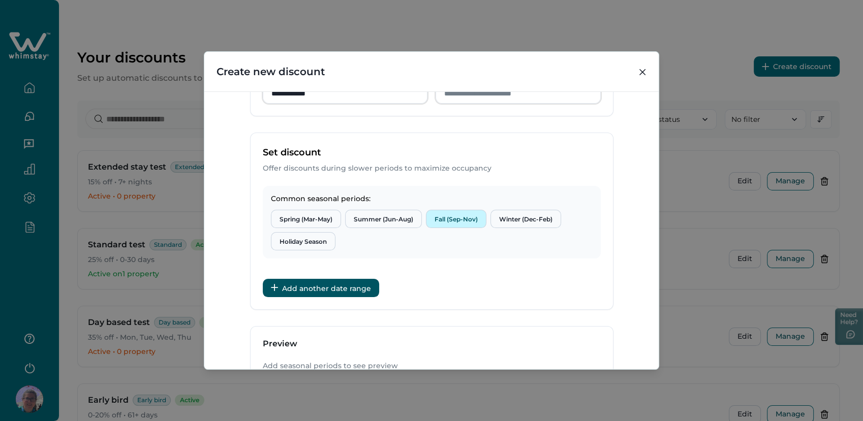
click at [461, 217] on button "Fall (Sep-Nov)" at bounding box center [456, 219] width 60 height 18
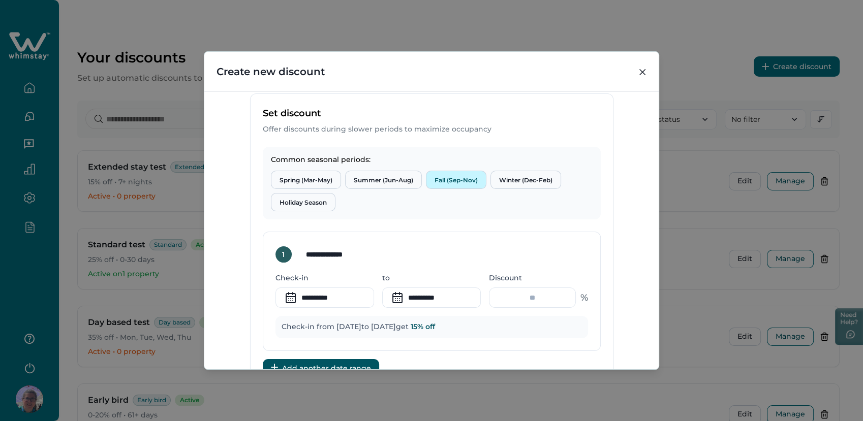
scroll to position [338, 0]
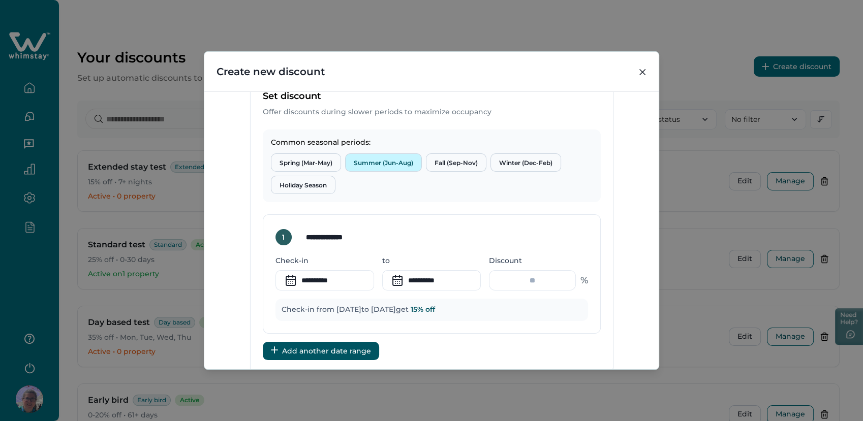
click at [378, 165] on button "Summer (Jun-Aug)" at bounding box center [383, 162] width 77 height 18
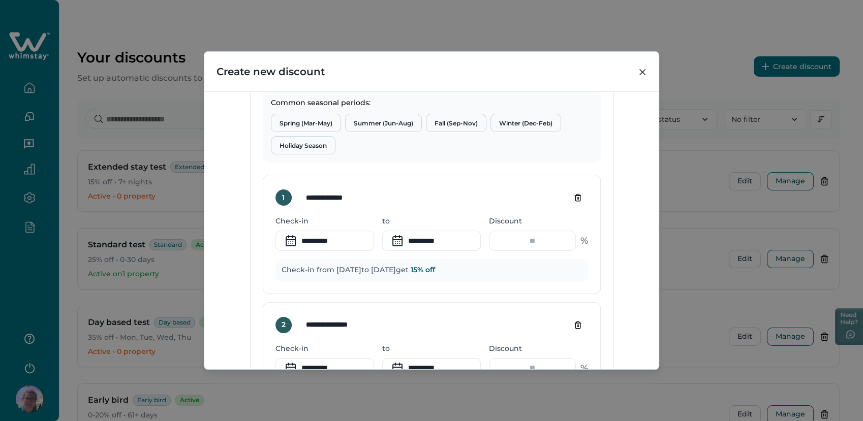
scroll to position [395, 0]
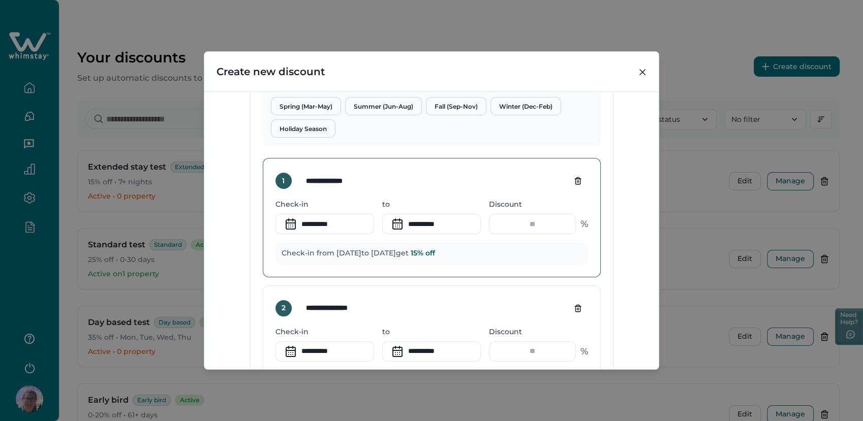
click at [576, 178] on icon "Delete tier" at bounding box center [578, 181] width 8 height 8
type input "**********"
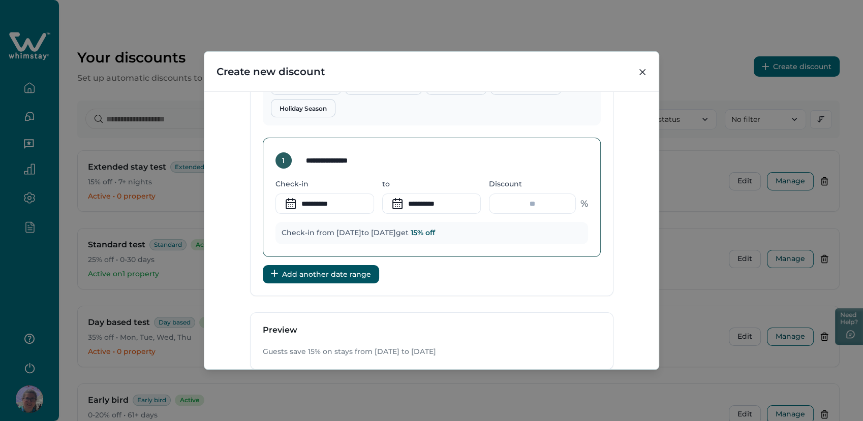
scroll to position [479, 0]
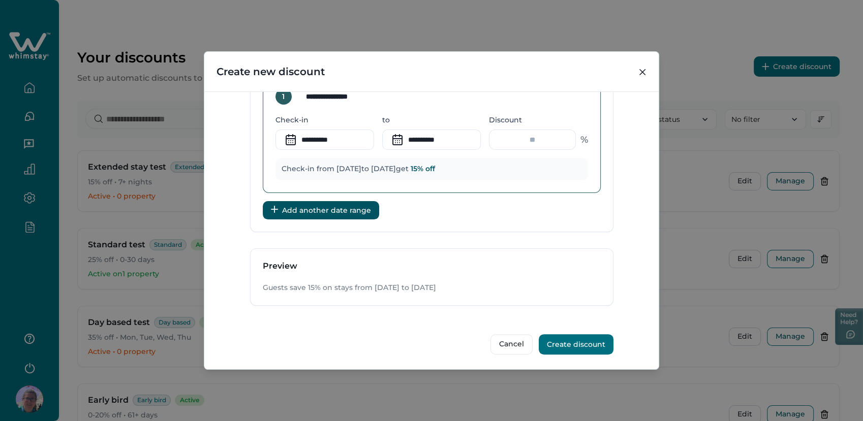
click at [591, 338] on button "Create discount" at bounding box center [575, 344] width 75 height 20
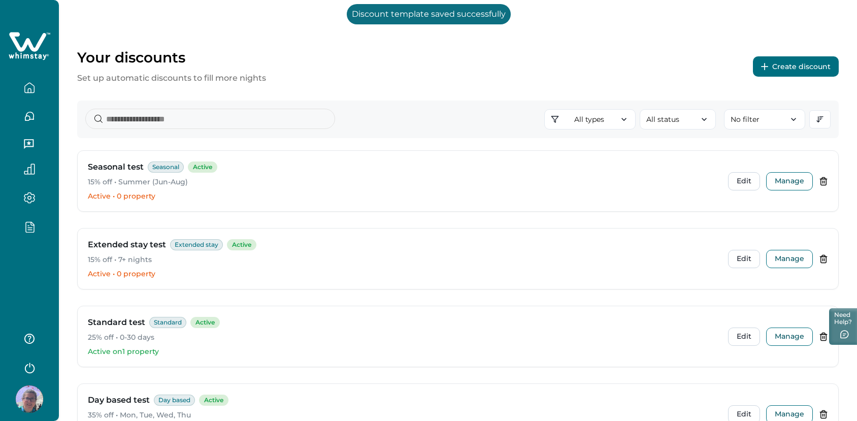
click at [790, 67] on button "Create discount" at bounding box center [796, 66] width 86 height 20
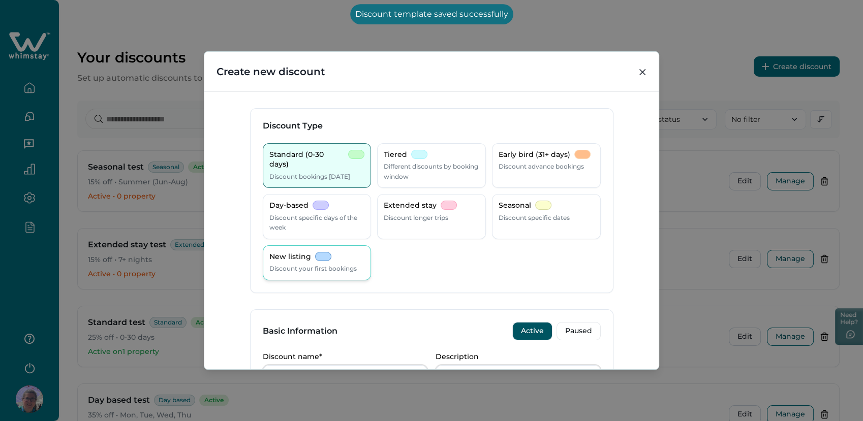
click at [307, 263] on div "New listing Discount your first bookings" at bounding box center [316, 263] width 95 height 22
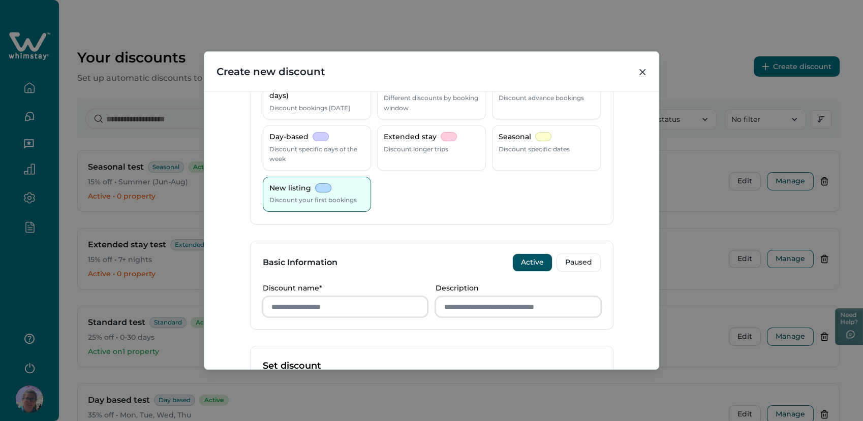
scroll to position [169, 0]
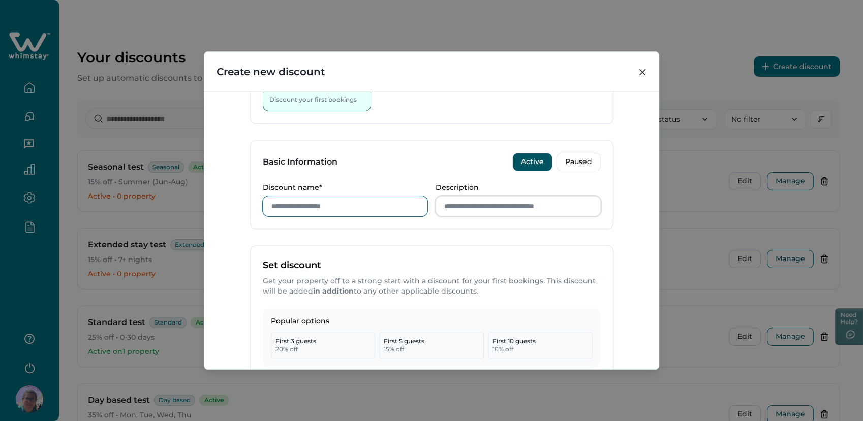
click at [337, 201] on input "Discount name*" at bounding box center [345, 206] width 165 height 20
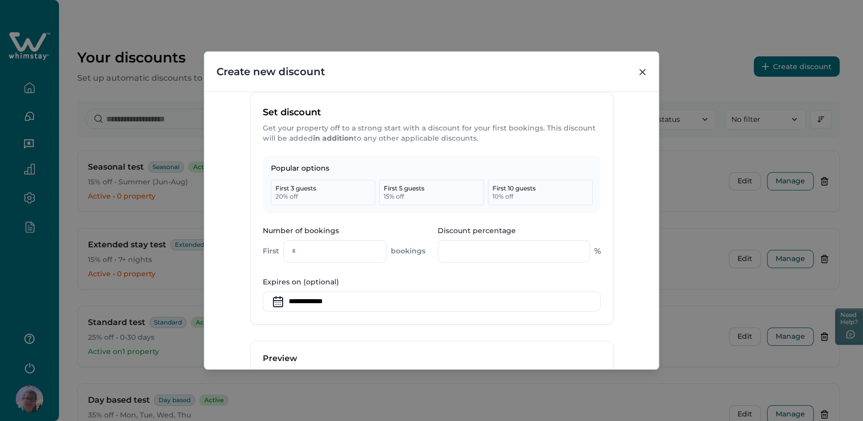
scroll to position [338, 0]
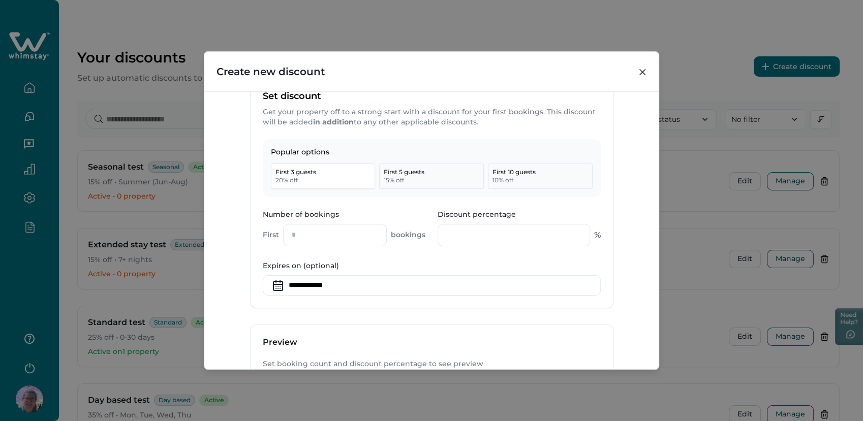
type input "**********"
click at [296, 169] on p "First 3 guests" at bounding box center [295, 172] width 41 height 8
type input "*"
type input "**"
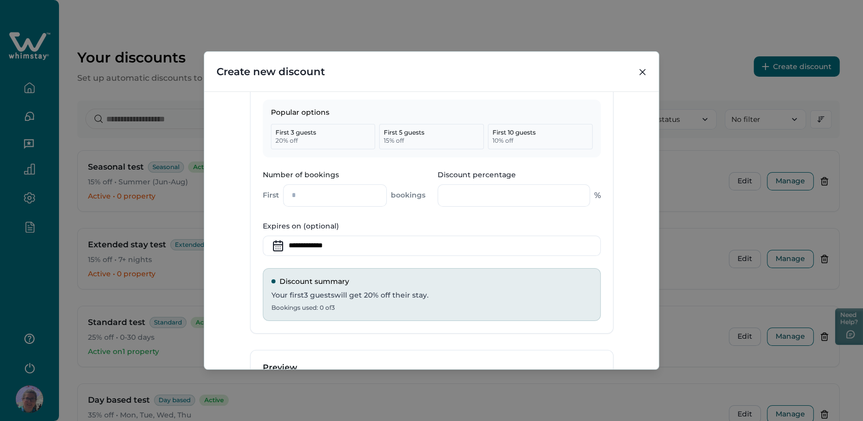
scroll to position [395, 0]
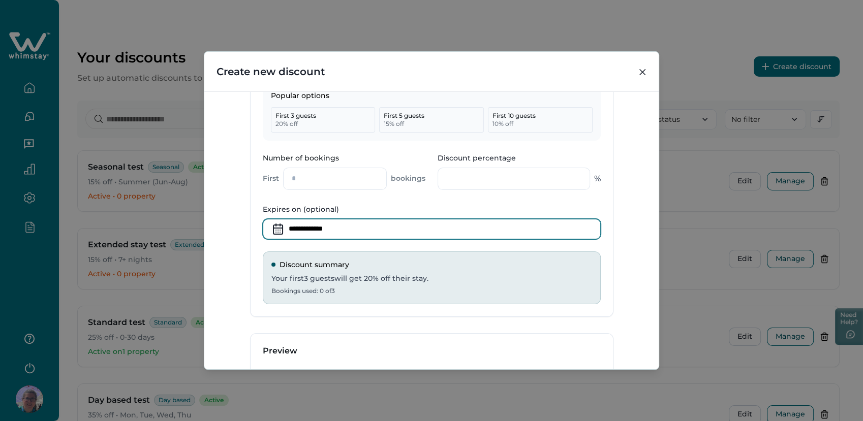
click at [310, 234] on input at bounding box center [432, 229] width 338 height 20
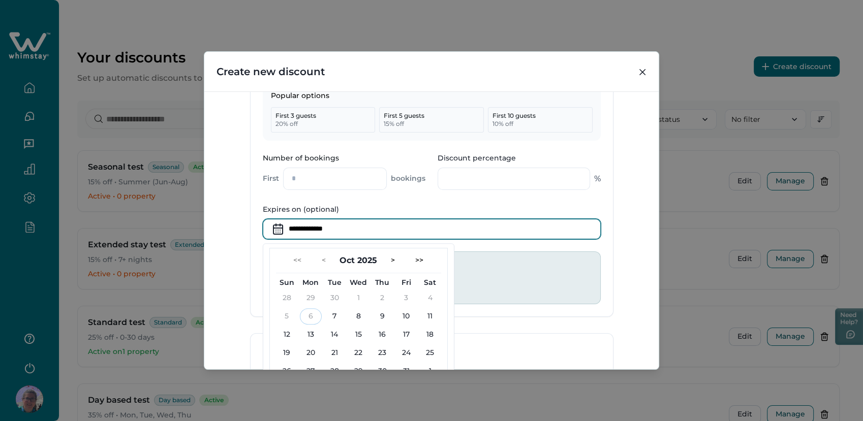
click at [625, 219] on div "**********" at bounding box center [431, 229] width 454 height 277
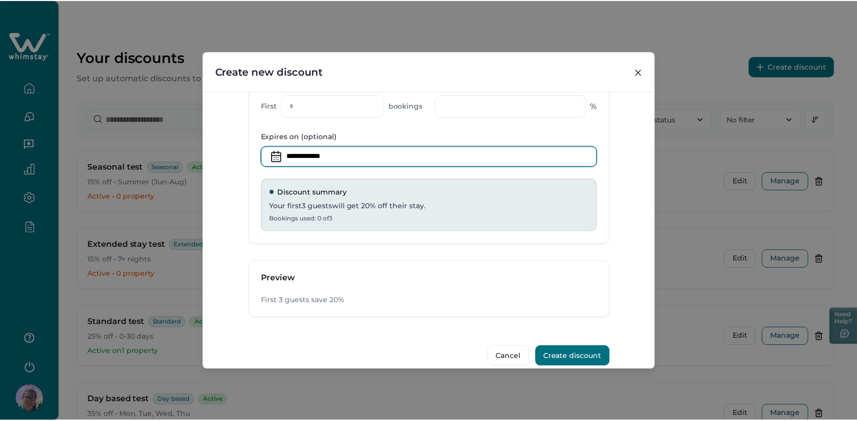
scroll to position [480, 0]
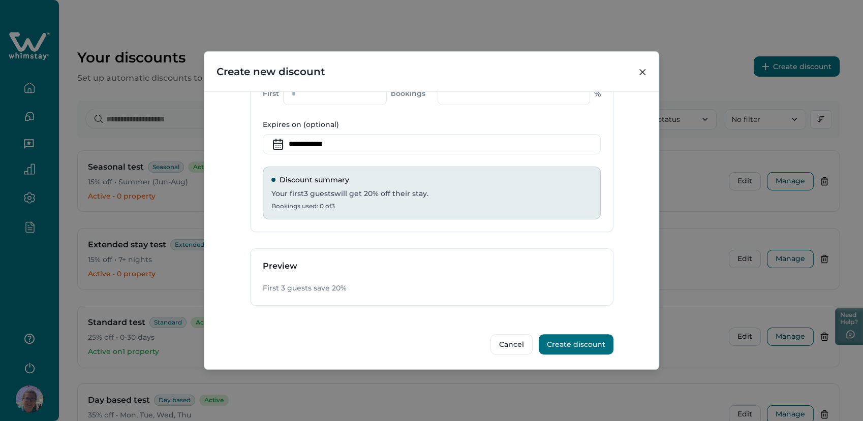
click at [568, 345] on button "Create discount" at bounding box center [575, 344] width 75 height 20
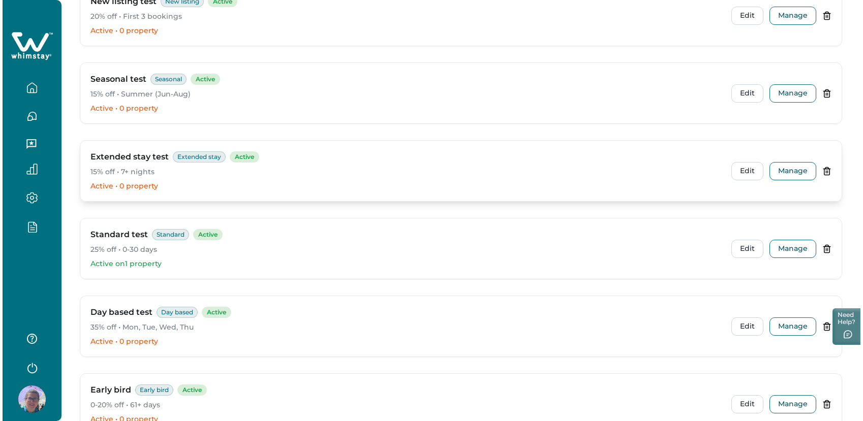
scroll to position [226, 0]
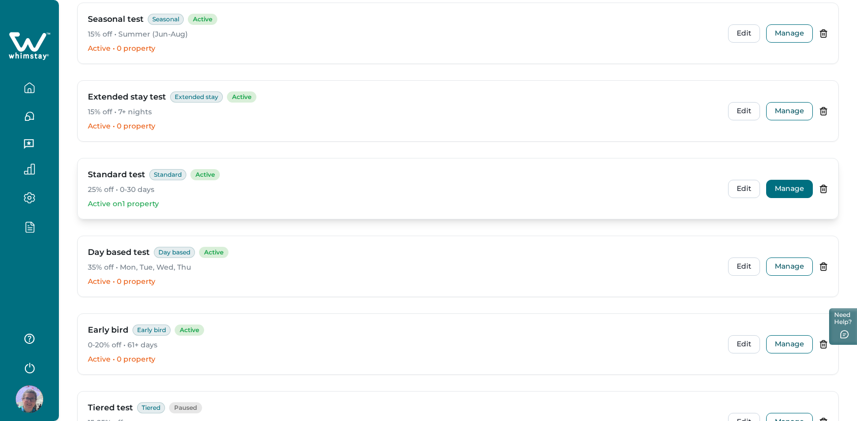
click at [792, 190] on button "Manage" at bounding box center [790, 189] width 47 height 18
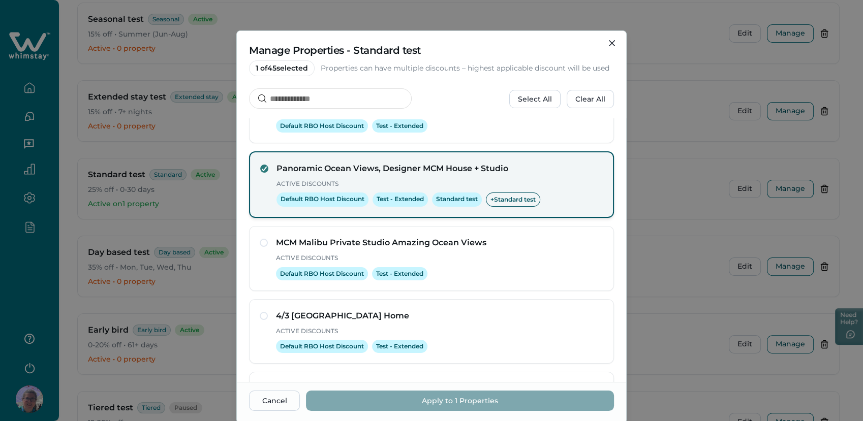
click at [260, 167] on span at bounding box center [264, 169] width 8 height 8
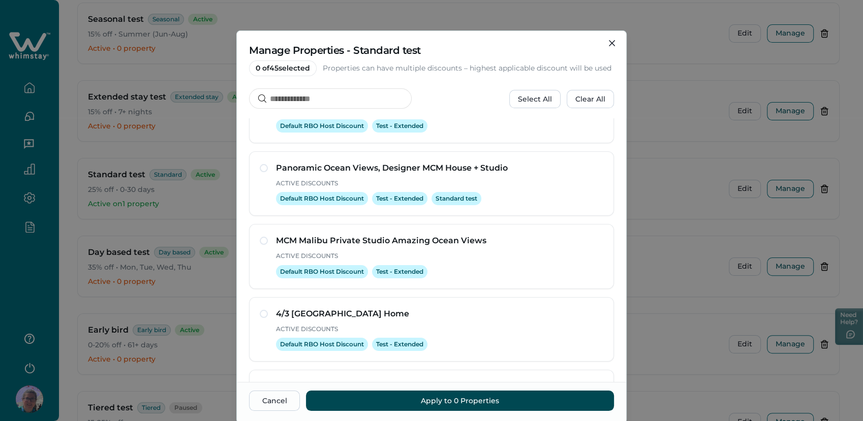
click at [446, 398] on button "Apply to 0 Properties" at bounding box center [460, 401] width 308 height 20
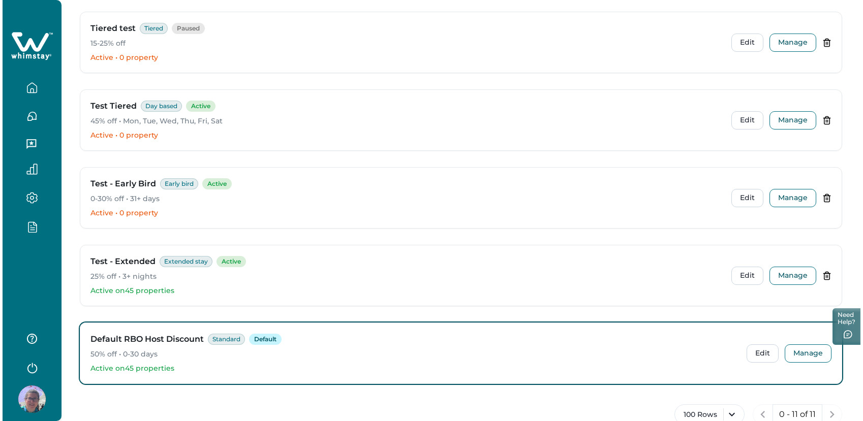
scroll to position [633, 0]
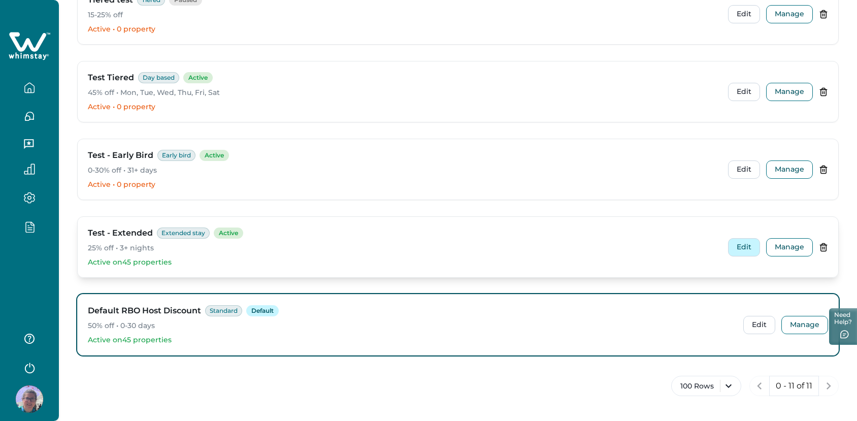
click at [748, 250] on button "Edit" at bounding box center [744, 247] width 32 height 18
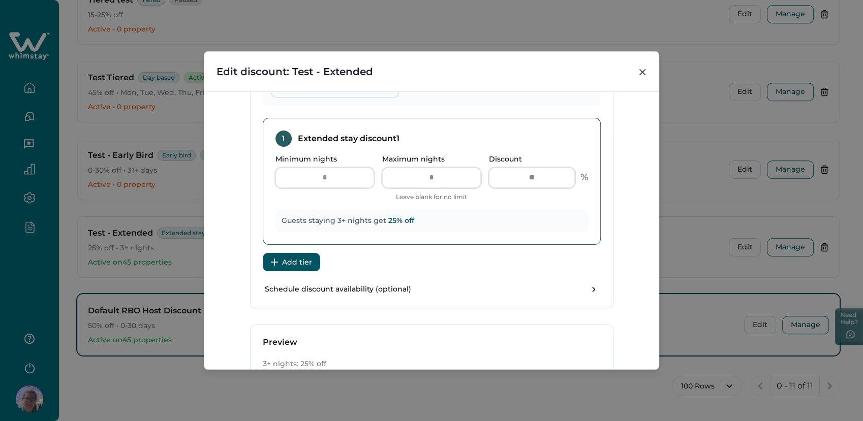
scroll to position [507, 0]
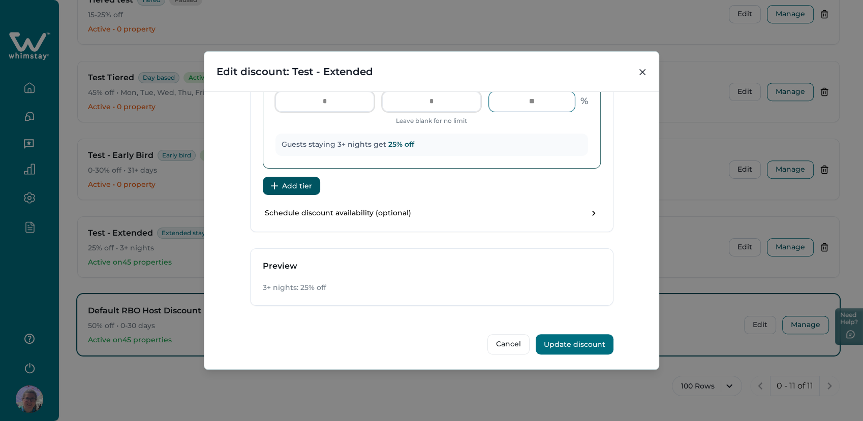
click at [544, 101] on input "**" at bounding box center [532, 101] width 86 height 20
type input "*"
type input "**"
click at [640, 167] on div "**********" at bounding box center [431, 229] width 454 height 277
click at [559, 345] on button "Update discount" at bounding box center [574, 344] width 78 height 20
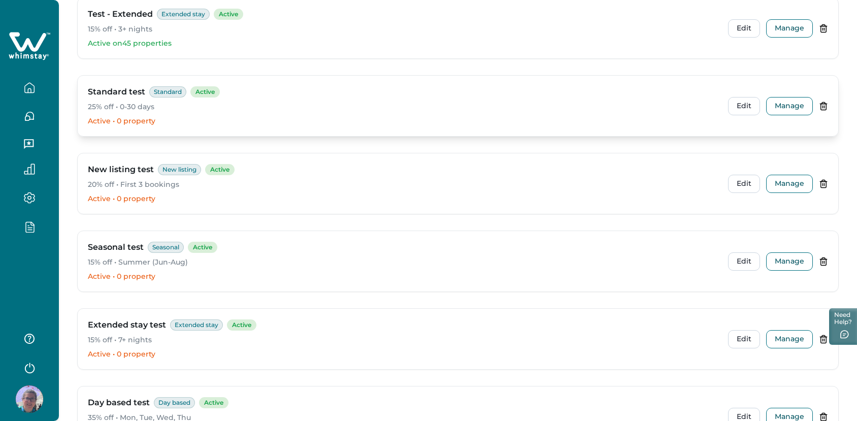
scroll to position [169, 0]
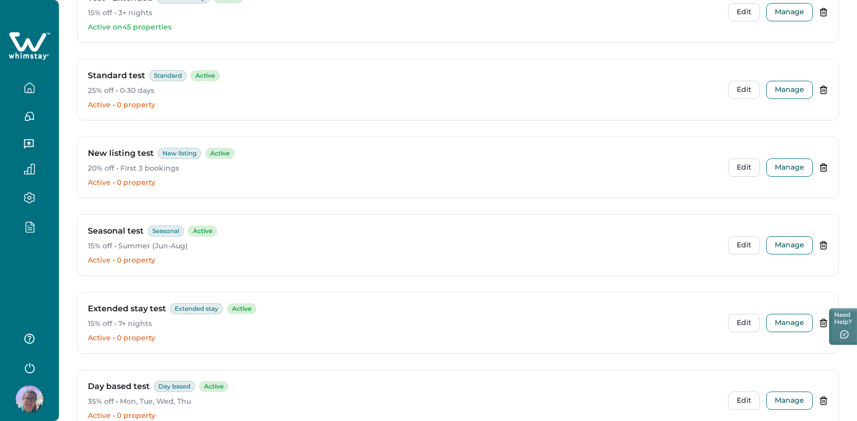
click at [25, 372] on icon "button" at bounding box center [29, 367] width 15 height 15
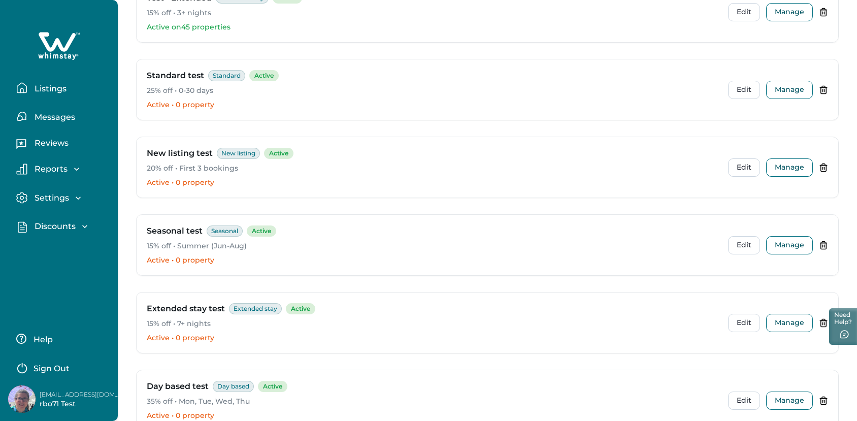
click at [56, 368] on p "Sign Out" at bounding box center [52, 369] width 36 height 10
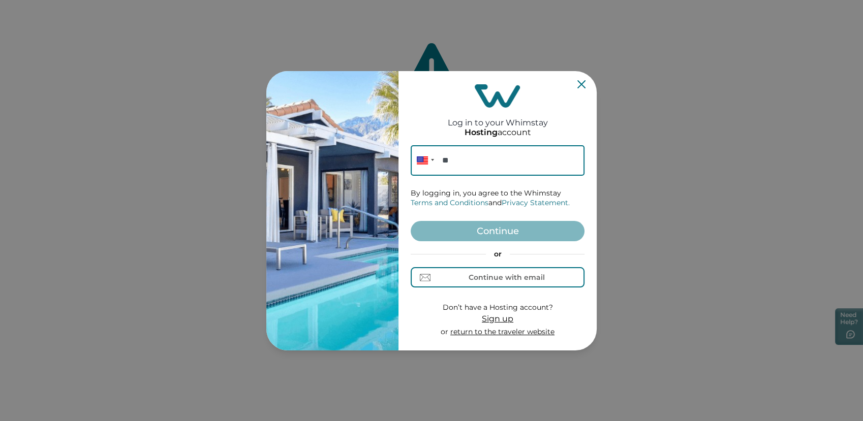
click at [584, 85] on icon "Close" at bounding box center [581, 84] width 8 height 8
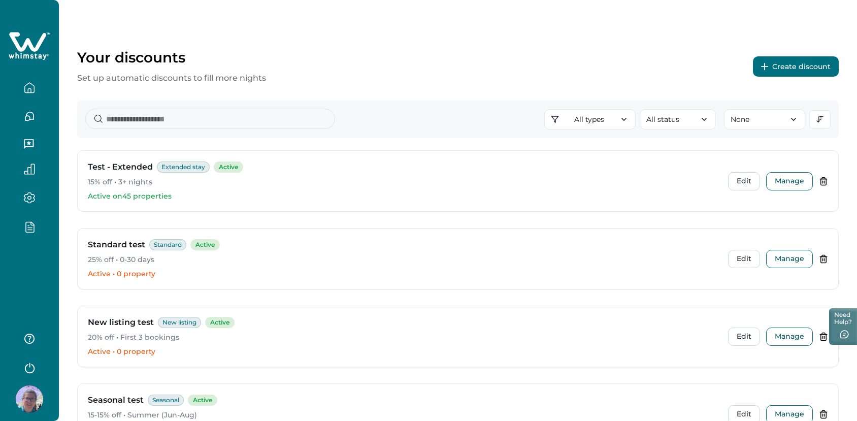
click at [23, 218] on div at bounding box center [29, 226] width 43 height 29
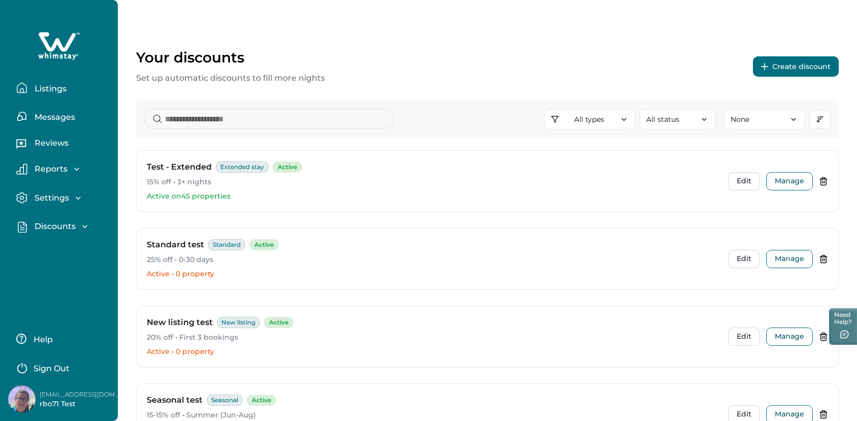
click at [85, 226] on icon "button" at bounding box center [85, 226] width 10 height 10
click at [69, 290] on p "Properties" at bounding box center [54, 289] width 47 height 10
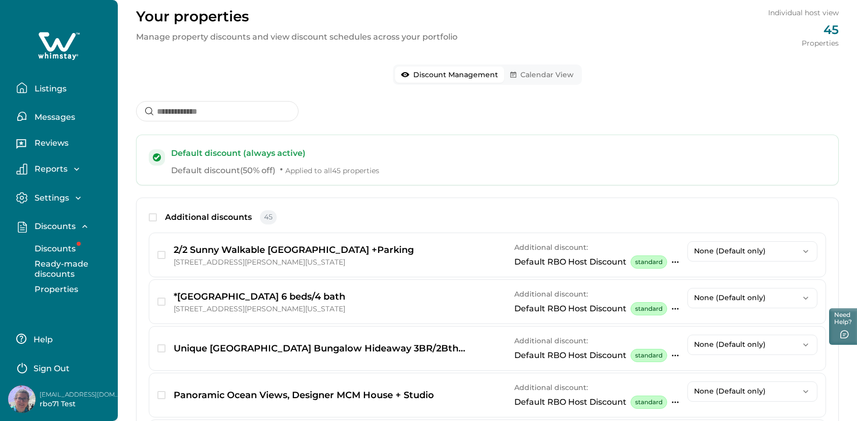
scroll to position [113, 0]
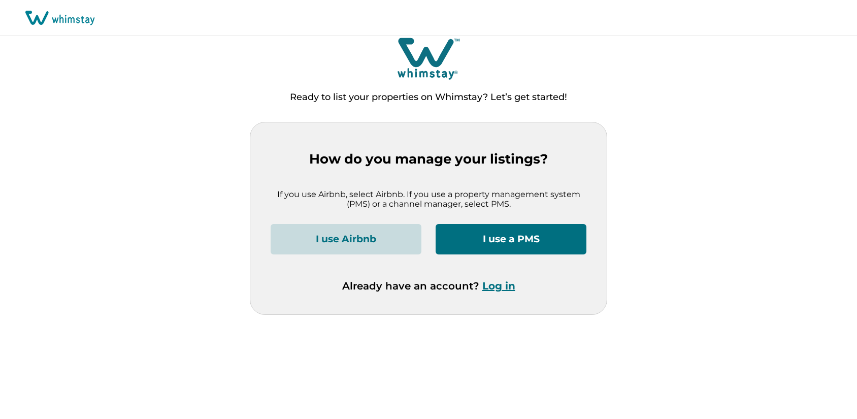
scroll to position [7, 0]
